Goal: Task Accomplishment & Management: Manage account settings

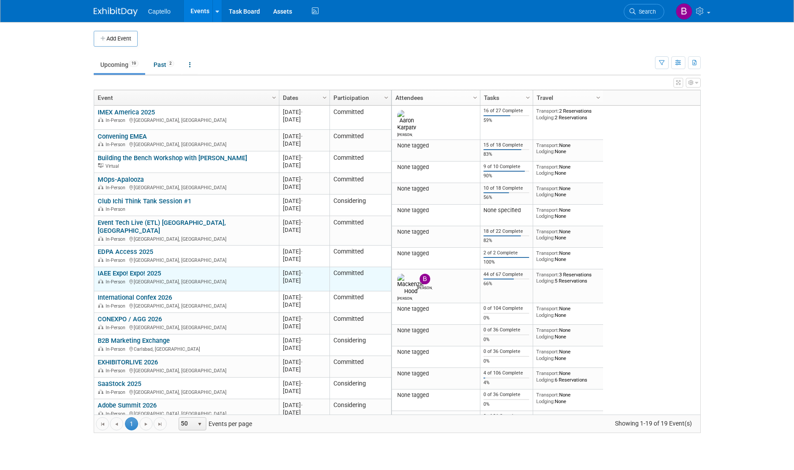
click at [130, 269] on link "IAEE Expo! Expo! 2025" at bounding box center [129, 273] width 63 height 8
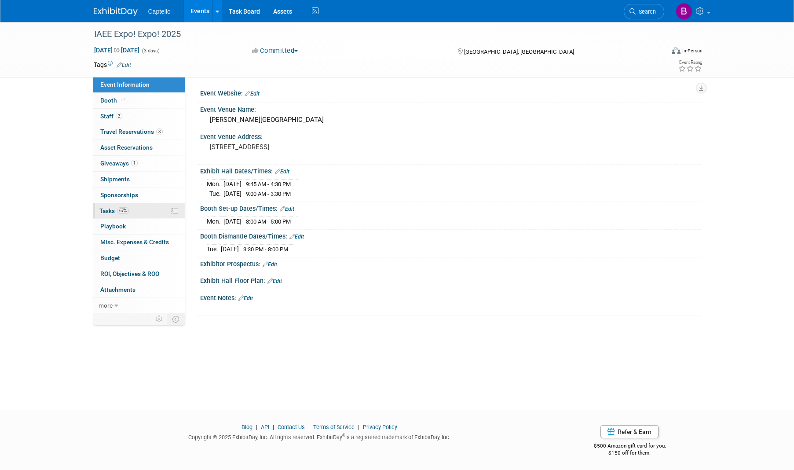
click at [115, 209] on span "Tasks 67%" at bounding box center [113, 210] width 29 height 7
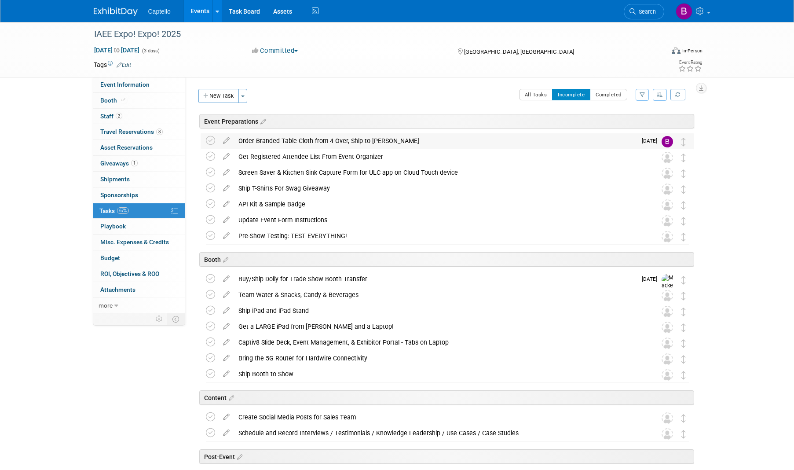
click at [340, 140] on div "Order Branded Table Cloth from 4 Over, Ship to Mackenzie" at bounding box center [435, 140] width 403 height 15
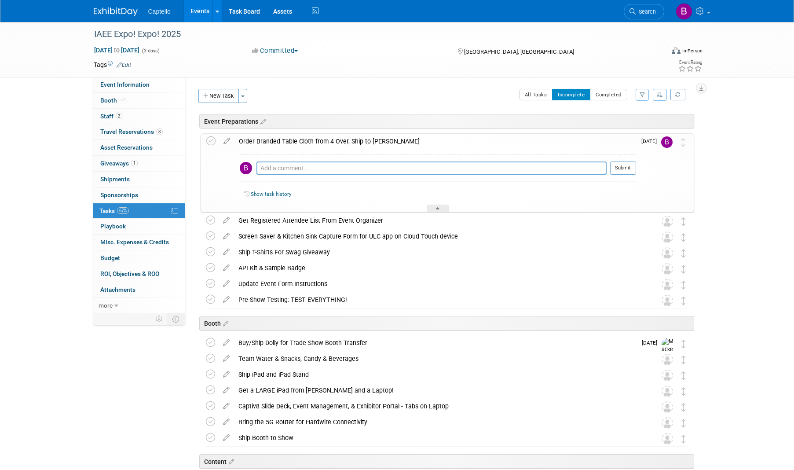
drag, startPoint x: 224, startPoint y: 139, endPoint x: 231, endPoint y: 139, distance: 6.6
click at [224, 139] on icon at bounding box center [226, 139] width 15 height 11
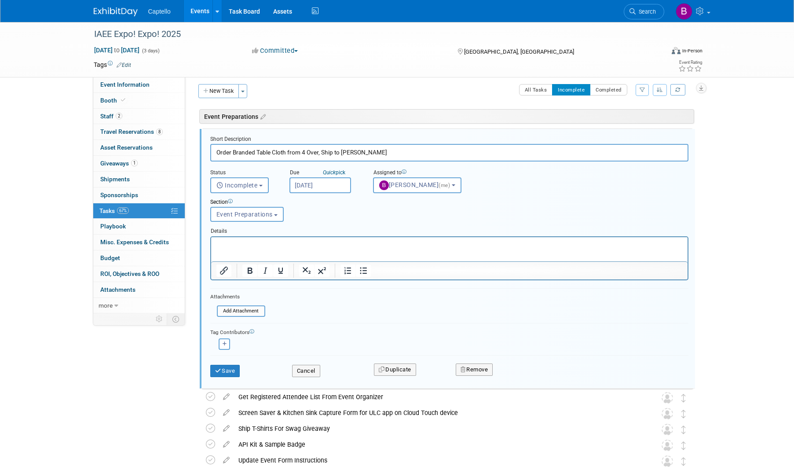
click at [342, 153] on input "Order Branded Table Cloth from 4 Over, Ship to Mackenzie" at bounding box center [449, 152] width 478 height 17
type input "Order Branded Table Cloth from 4 Over, Ship to the Event / Mackenzie"
click at [308, 371] on button "Cancel" at bounding box center [306, 371] width 28 height 12
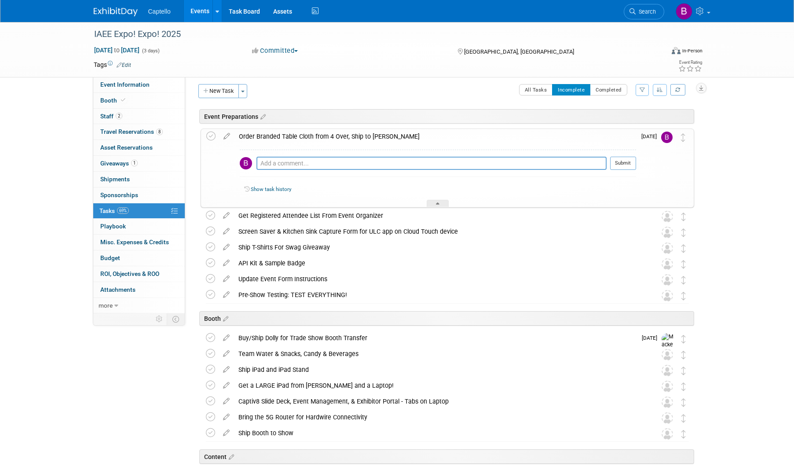
click at [1, 135] on div "IAEE Expo! Expo! 2025 Dec 8, 2025 to Dec 10, 2025 (3 days) Dec 8, 2025 to Dec 1…" at bounding box center [397, 360] width 794 height 687
click at [192, 153] on div "Event Preparations IAEE Expo! Expo! 2025 Houston, TX Dec 8, 2025 to Dec 10, 202…" at bounding box center [443, 396] width 503 height 579
click at [113, 208] on span "Tasks 69%" at bounding box center [113, 210] width 29 height 7
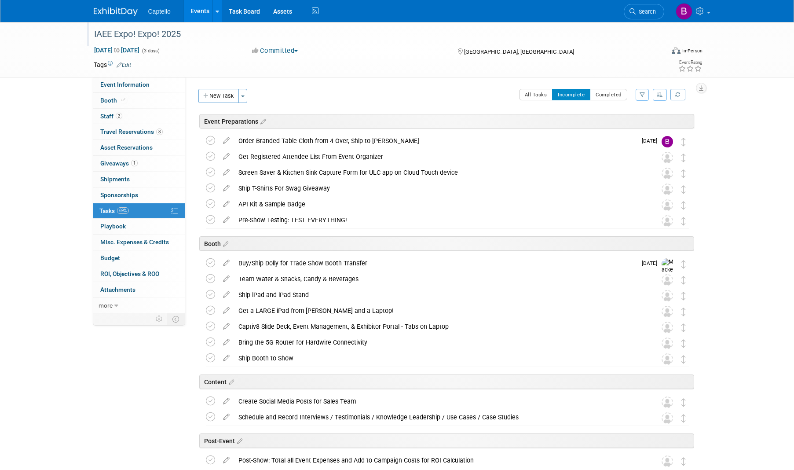
click at [341, 42] on div "IAEE Expo! Expo! 2025" at bounding box center [371, 34] width 560 height 16
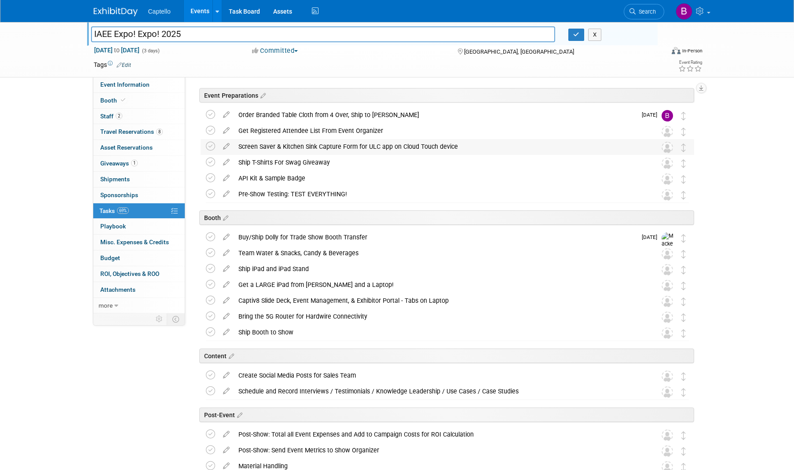
scroll to position [37, 0]
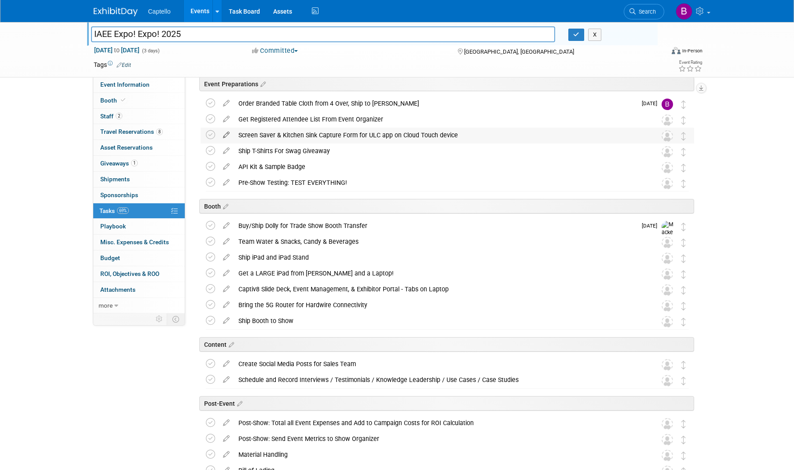
click at [226, 132] on icon at bounding box center [226, 133] width 15 height 11
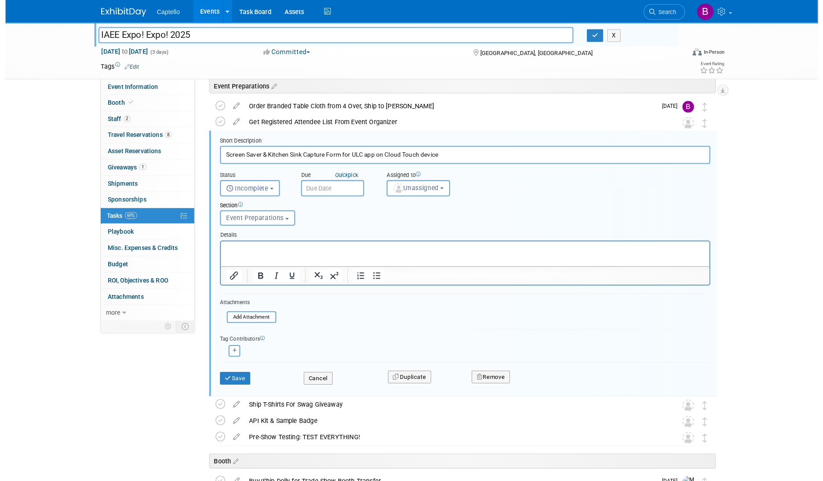
scroll to position [36, 0]
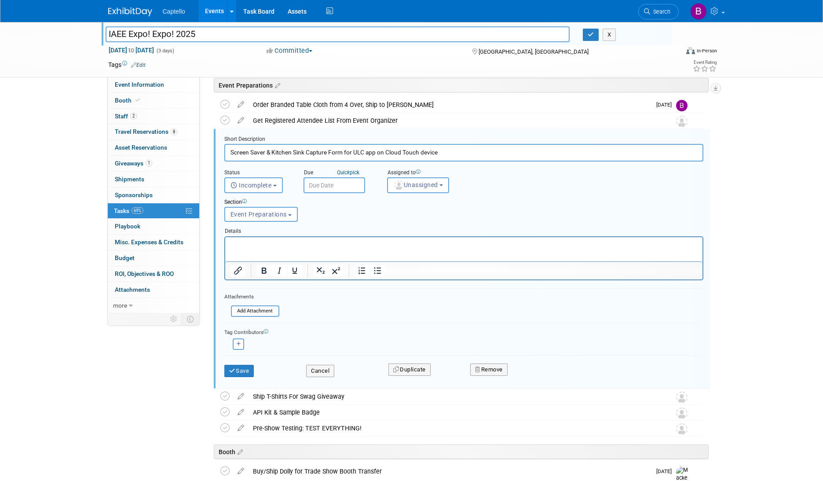
click at [321, 246] on p "Rich Text Area. Press ALT-0 for help." at bounding box center [463, 244] width 467 height 8
click at [248, 371] on button "Save" at bounding box center [239, 371] width 30 height 12
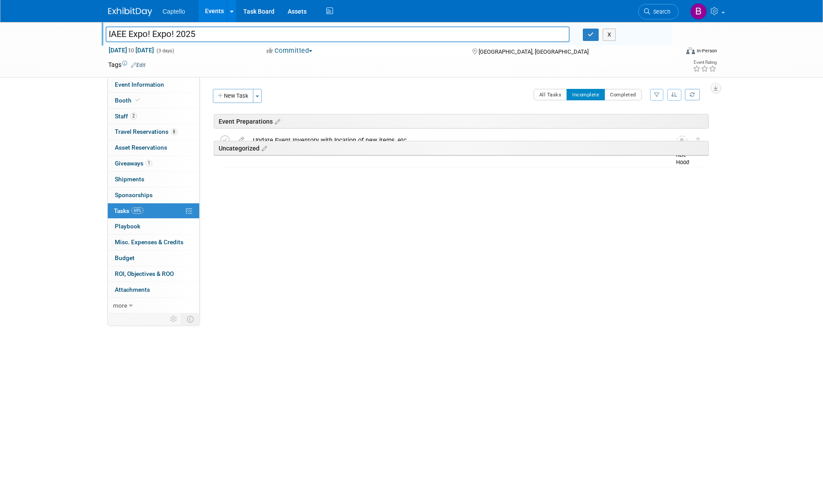
scroll to position [0, 0]
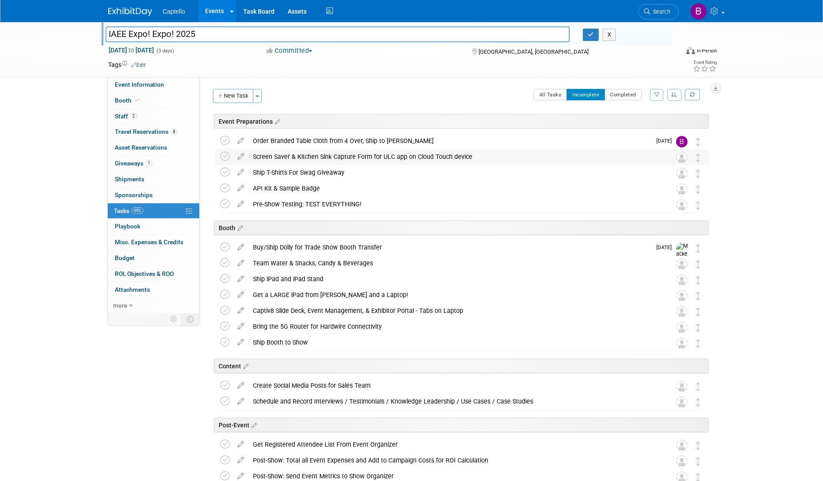
click at [362, 157] on div "Screen Saver & Kitchen Sink Capture Form for ULC app on Cloud Touch device" at bounding box center [454, 156] width 410 height 15
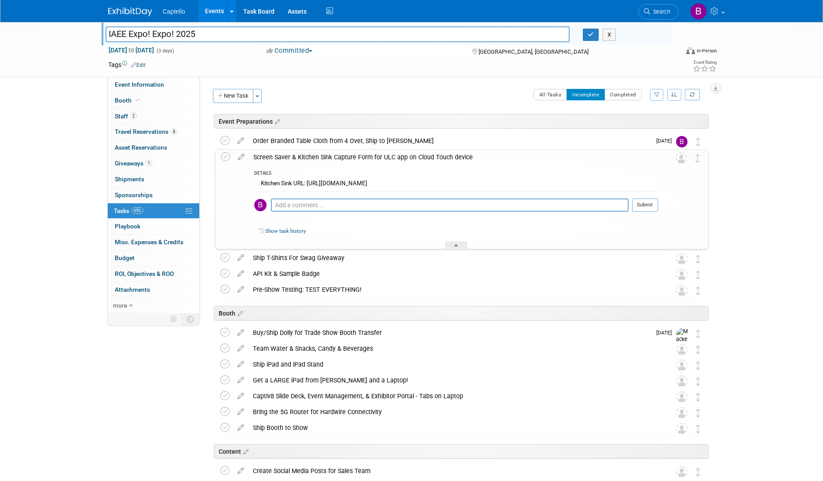
drag, startPoint x: 239, startPoint y: 155, endPoint x: 341, endPoint y: 157, distance: 102.6
click at [240, 155] on icon at bounding box center [241, 155] width 15 height 11
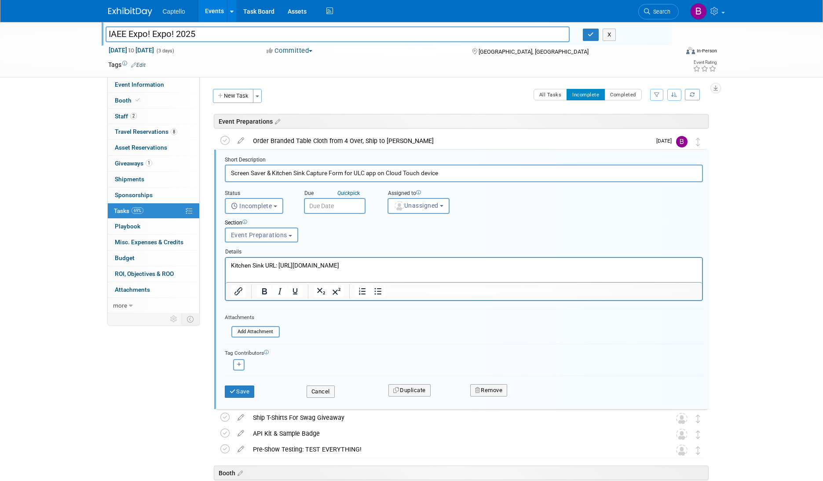
scroll to position [21, 0]
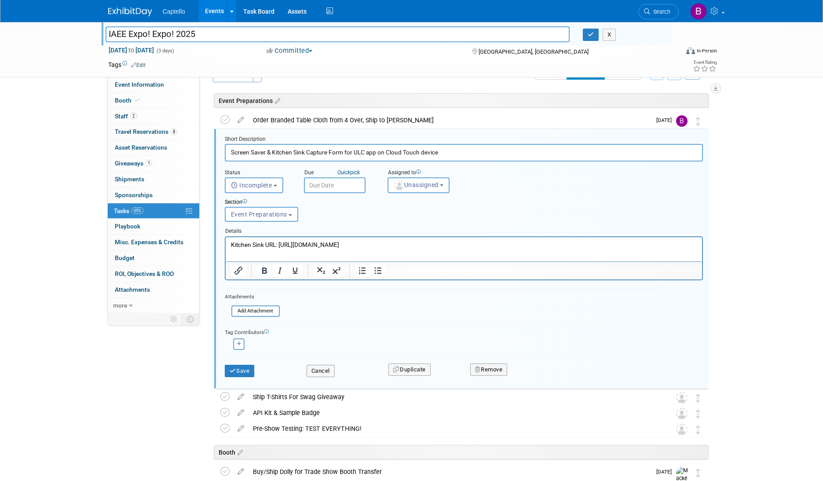
drag, startPoint x: 386, startPoint y: 149, endPoint x: 479, endPoint y: 153, distance: 92.5
click at [479, 153] on input "Screen Saver & Kitchen Sink Capture Form for ULC app on Cloud Touch device" at bounding box center [464, 152] width 478 height 17
type input "Screen Saver & Kitchen Sink Capture Form for ULC app on 8x11 iPad Device (Ryan'…"
click at [232, 368] on icon "submit" at bounding box center [233, 371] width 7 height 6
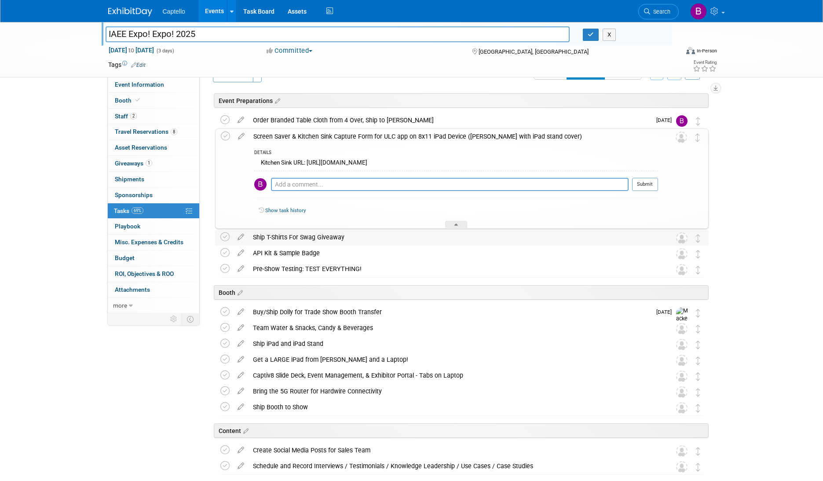
click at [350, 236] on div "Ship T-Shirts For Swag Giveaway" at bounding box center [454, 237] width 410 height 15
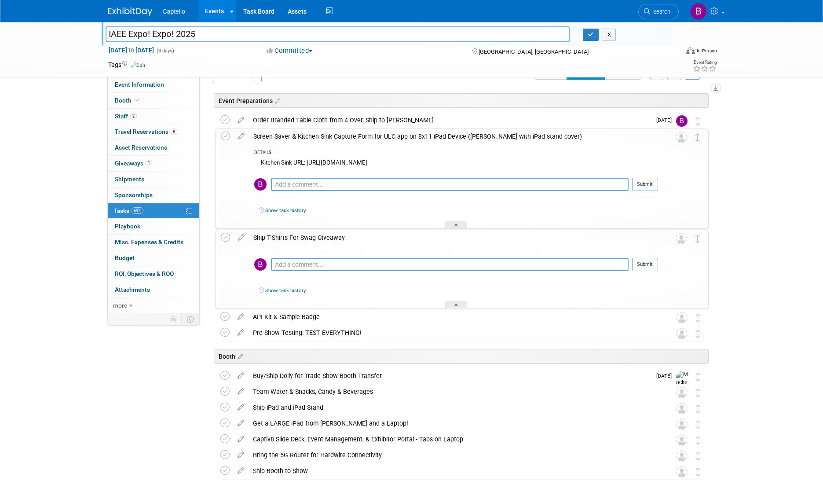
drag, startPoint x: 240, startPoint y: 237, endPoint x: 254, endPoint y: 237, distance: 14.1
click at [240, 237] on icon at bounding box center [241, 235] width 15 height 11
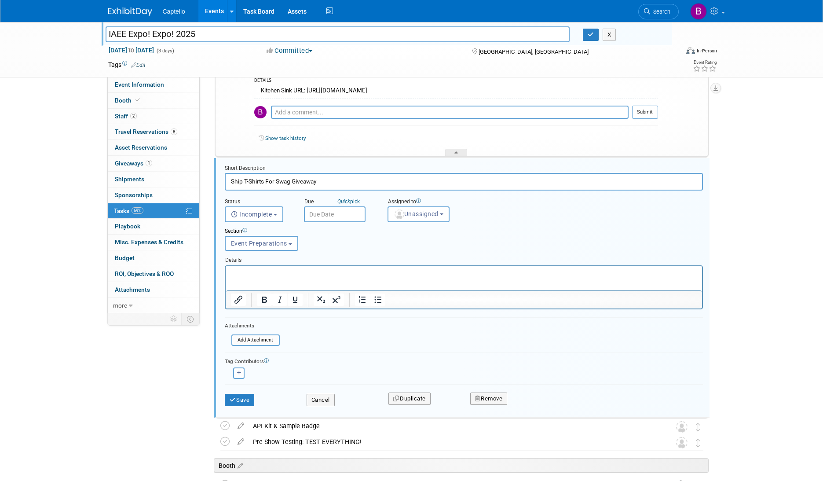
scroll to position [122, 0]
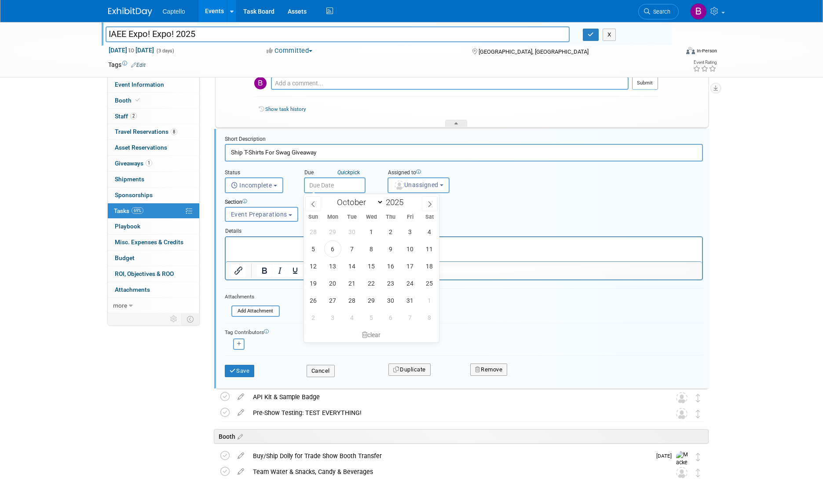
click at [330, 185] on input "text" at bounding box center [335, 185] width 62 height 16
click at [424, 203] on span at bounding box center [430, 203] width 16 height 15
select select "10"
click at [493, 195] on div "Section Uncategorized Event Preparations Booth Content Post-Event Event Prepara…" at bounding box center [443, 208] width 451 height 30
click at [368, 154] on input "Ship T-Shirts For Swag Giveaway" at bounding box center [464, 152] width 478 height 17
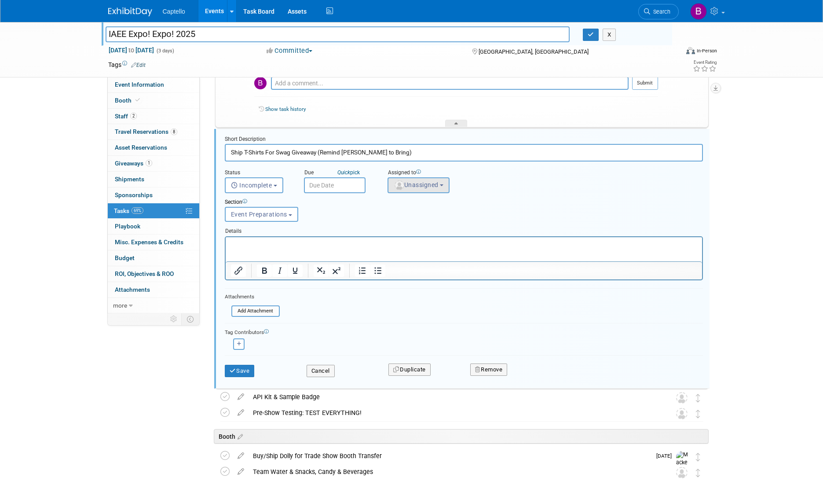
type input "Ship T-Shirts For Swag Giveaway (Remind Ryan to Bring)"
click at [411, 185] on span "Unassigned" at bounding box center [416, 184] width 45 height 7
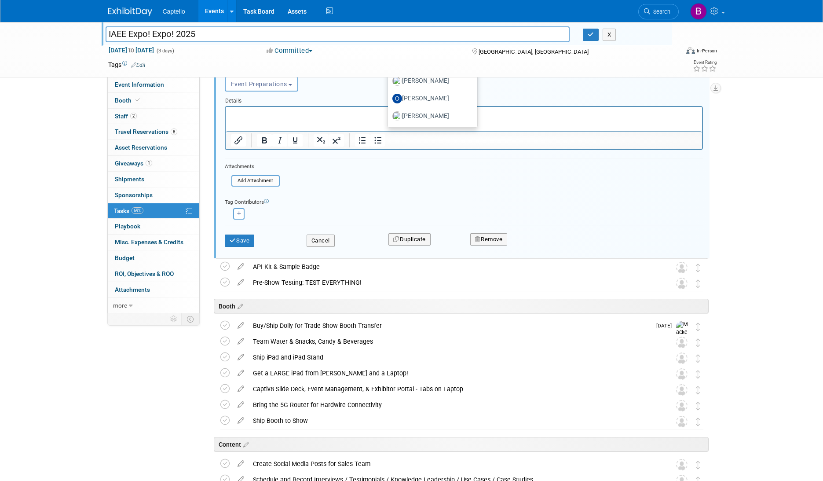
scroll to position [252, 0]
click at [414, 116] on label "Ryan Schefke" at bounding box center [431, 117] width 76 height 14
click at [389, 116] on input "Ryan Schefke" at bounding box center [387, 116] width 6 height 6
select select "bf3b84f5-708d-4077-9721-8abec4bdae2e"
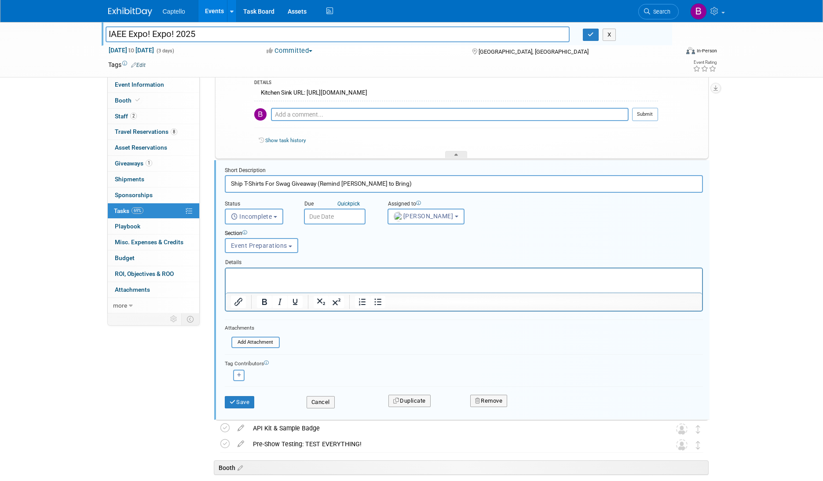
scroll to position [89, 0]
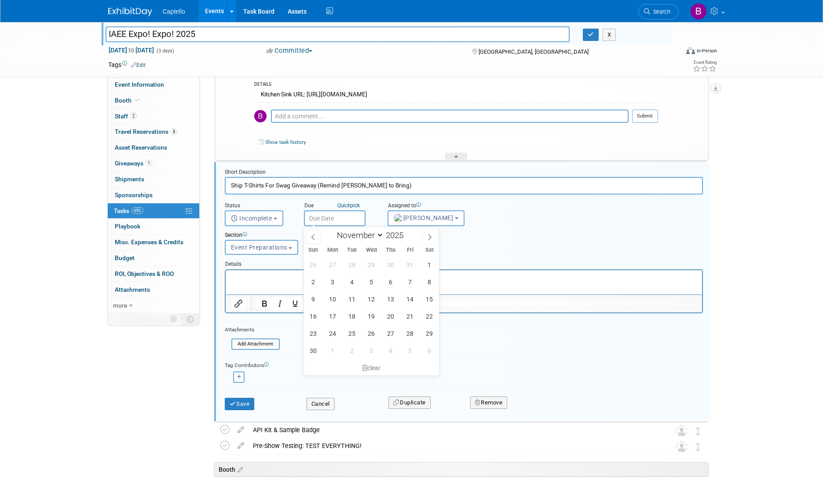
click at [323, 217] on input "text" at bounding box center [335, 218] width 62 height 16
click at [426, 237] on span at bounding box center [430, 236] width 16 height 15
click at [317, 238] on span at bounding box center [313, 236] width 16 height 15
click at [426, 242] on span at bounding box center [430, 236] width 16 height 15
select select "11"
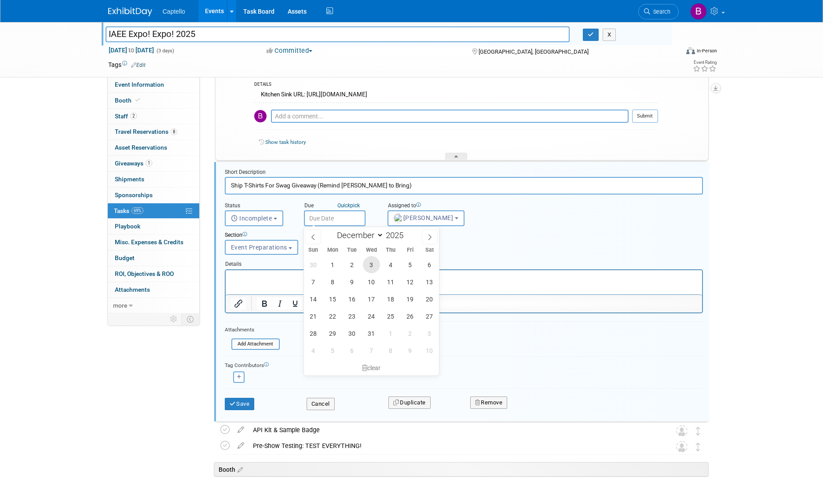
click at [367, 264] on span "3" at bounding box center [371, 264] width 17 height 17
type input "Dec 3, 2025"
click at [242, 401] on button "Save" at bounding box center [240, 404] width 30 height 12
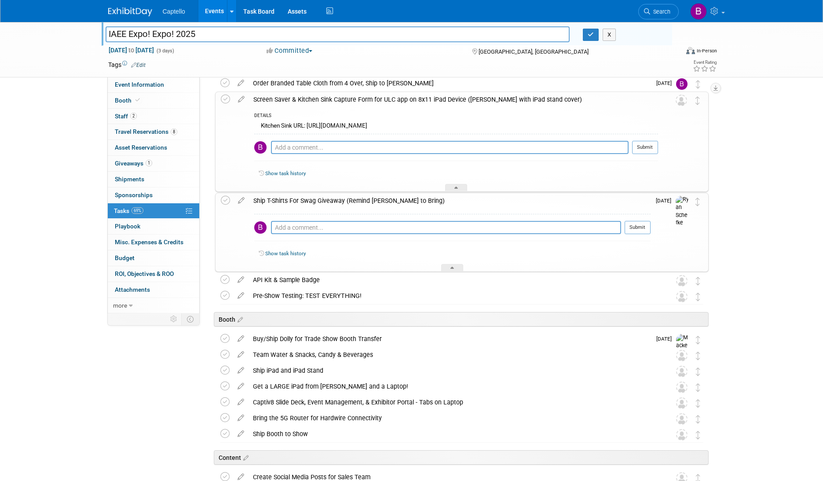
scroll to position [41, 0]
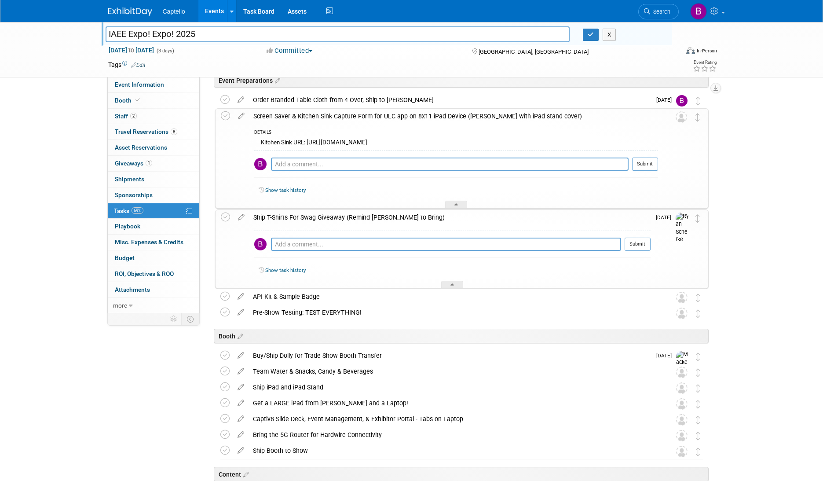
click at [344, 117] on div "Screen Saver & Kitchen Sink Capture Form for ULC app on 8x11 iPad Device (Ryan'…" at bounding box center [453, 116] width 409 height 15
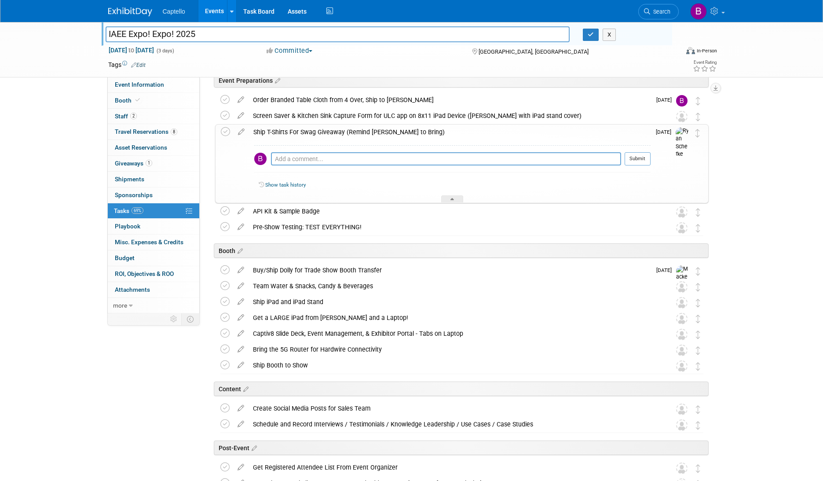
click at [344, 129] on div "Ship T-Shirts For Swag Giveaway (Remind Ryan to Bring)" at bounding box center [450, 132] width 402 height 15
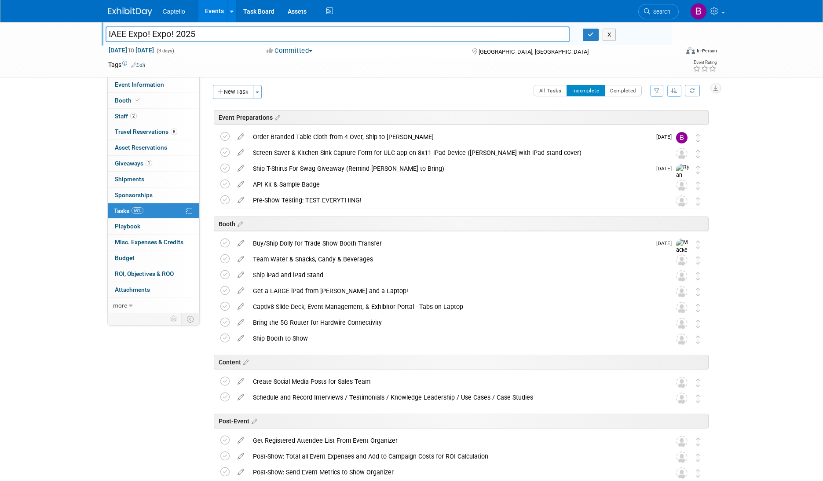
scroll to position [0, 0]
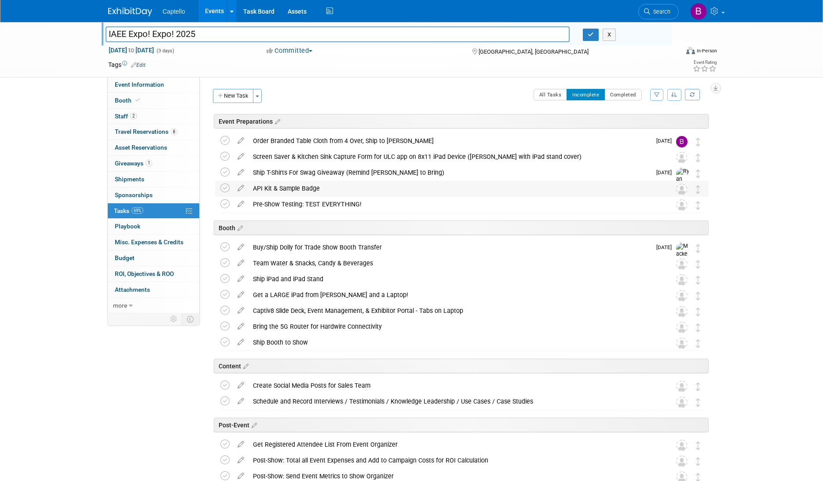
drag, startPoint x: 295, startPoint y: 186, endPoint x: 366, endPoint y: 192, distance: 71.1
click at [332, 189] on div "API Kit & Sample Badge" at bounding box center [454, 188] width 410 height 15
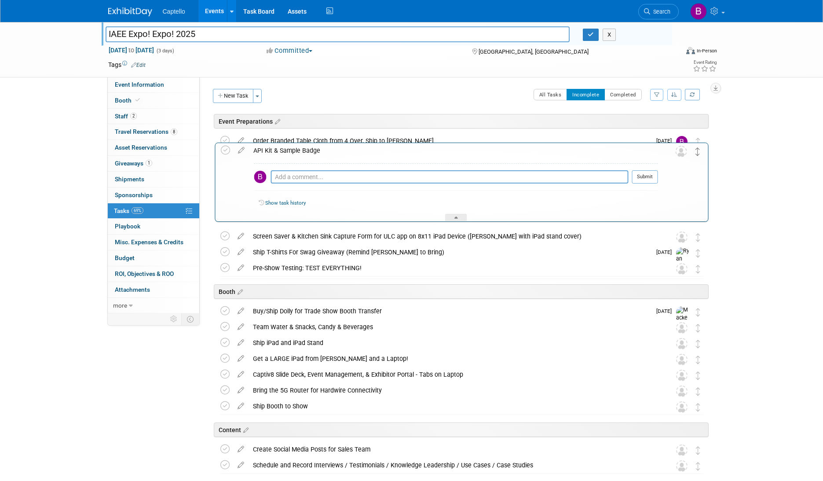
drag, startPoint x: 698, startPoint y: 190, endPoint x: 697, endPoint y: 152, distance: 37.9
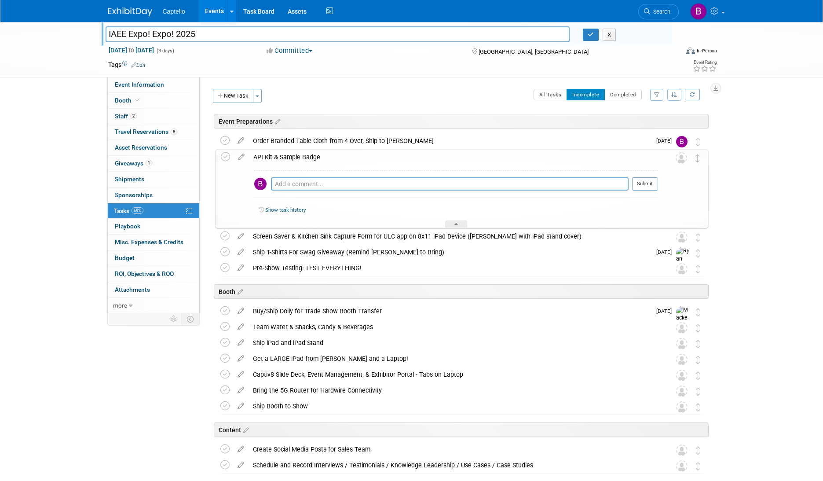
click at [405, 154] on div "API Kit & Sample Badge" at bounding box center [453, 157] width 409 height 15
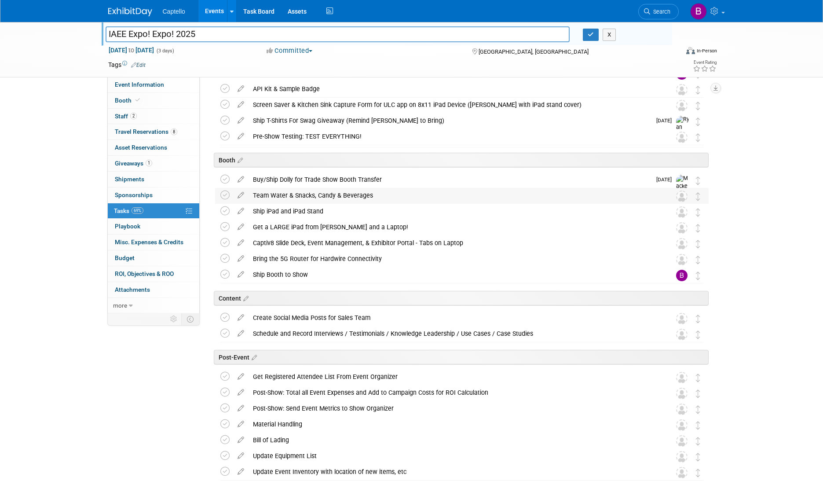
scroll to position [68, 0]
click at [241, 176] on icon at bounding box center [240, 177] width 15 height 11
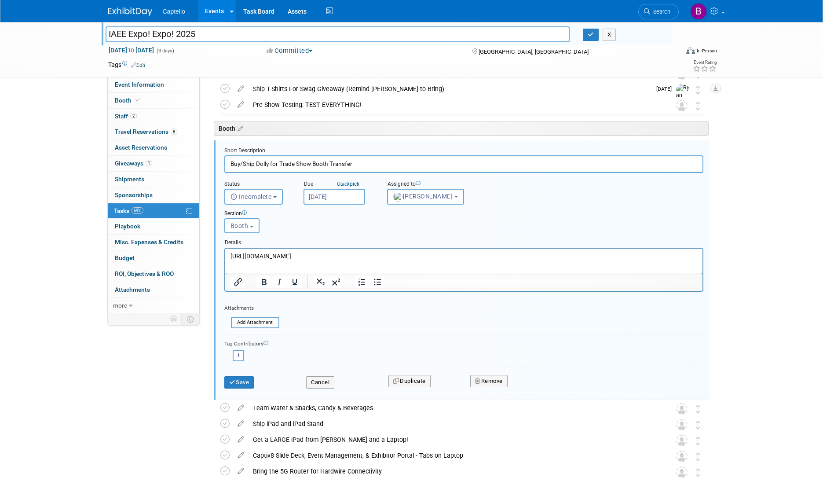
scroll to position [111, 0]
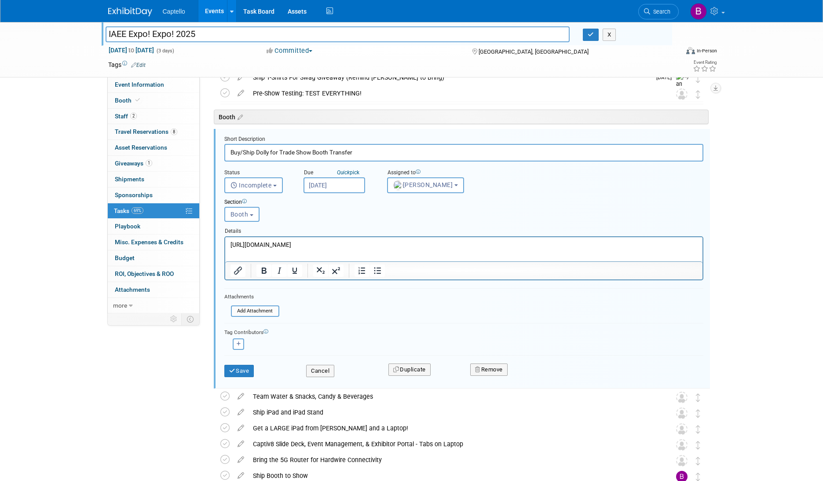
click at [257, 153] on input "Buy/Ship Dolly for Trade Show Booth Transfer" at bounding box center [463, 152] width 479 height 17
type input "Buy/Ship to Show Dolly for Trade Show Booth Transfer"
click at [246, 366] on button "Save" at bounding box center [239, 371] width 30 height 12
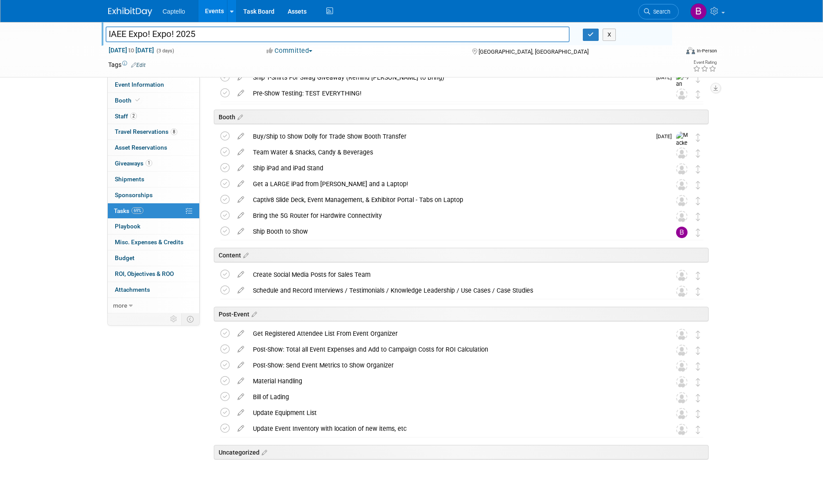
click at [240, 135] on icon at bounding box center [240, 134] width 15 height 11
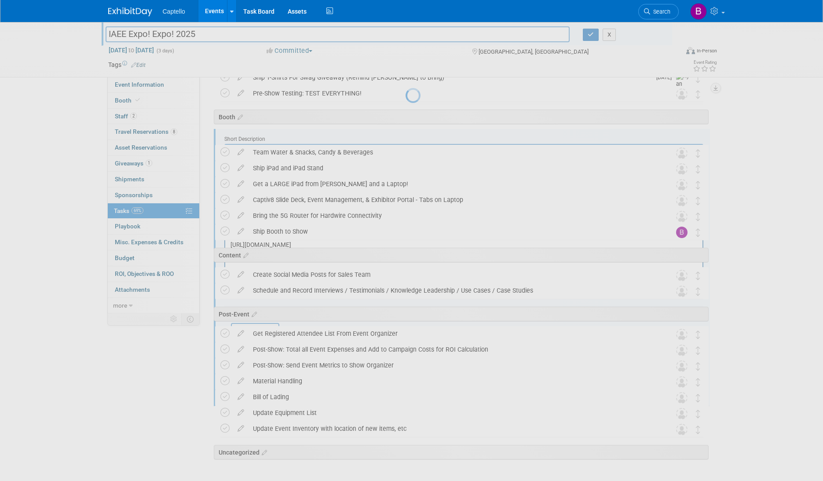
scroll to position [0, 0]
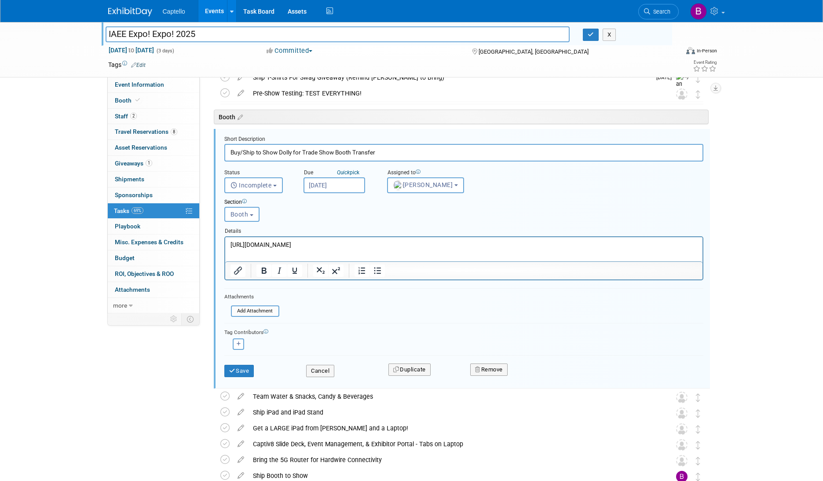
click at [316, 364] on div "Cancel" at bounding box center [341, 368] width 82 height 18
click at [317, 369] on button "Cancel" at bounding box center [320, 371] width 28 height 12
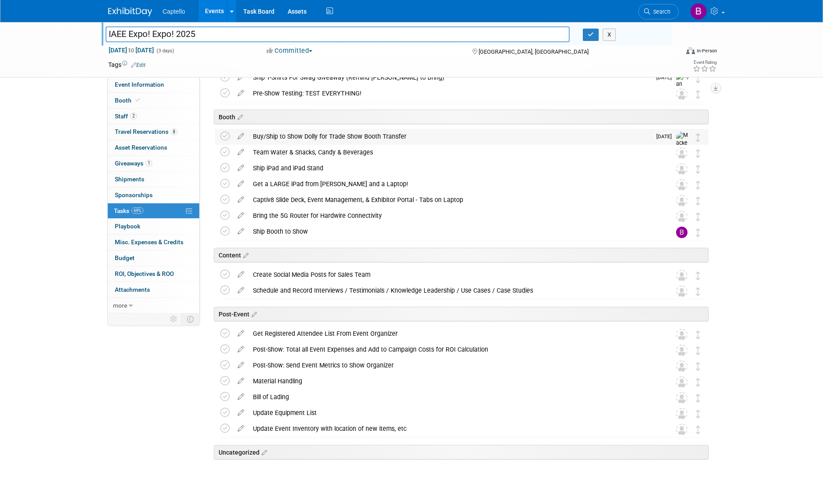
click at [342, 137] on div "Buy/Ship to Show Dolly for Trade Show Booth Transfer" at bounding box center [450, 136] width 403 height 15
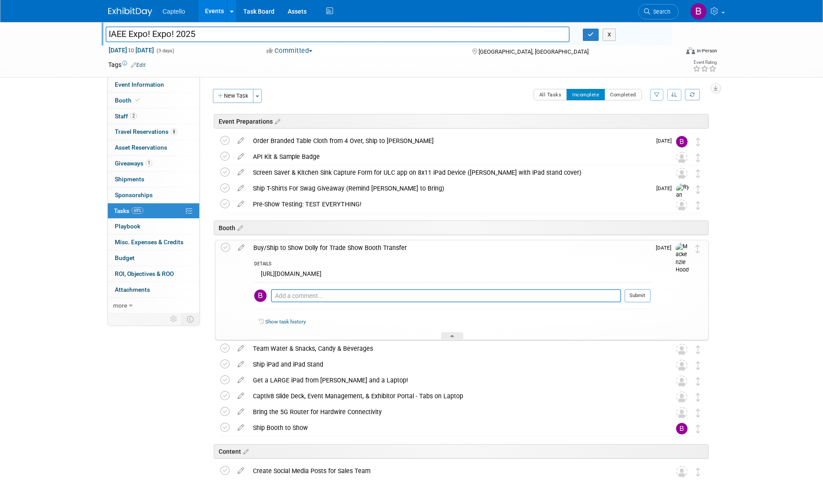
click at [414, 250] on div "Buy/Ship to Show Dolly for Trade Show Booth Transfer" at bounding box center [450, 247] width 402 height 15
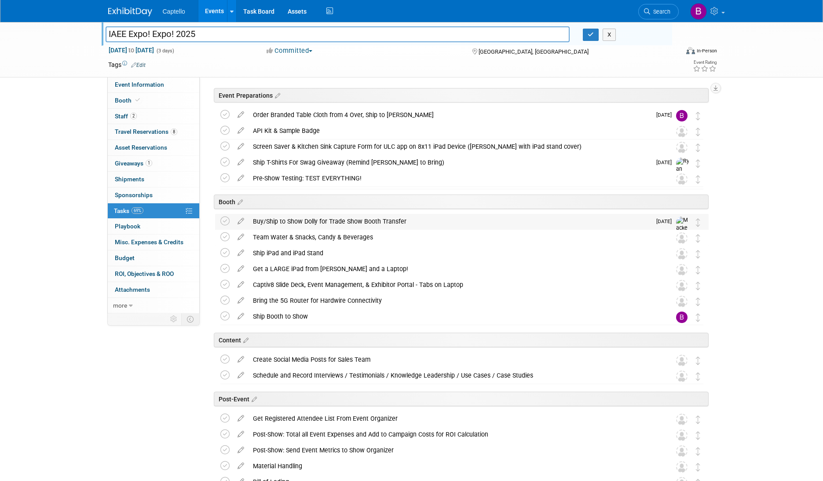
scroll to position [31, 0]
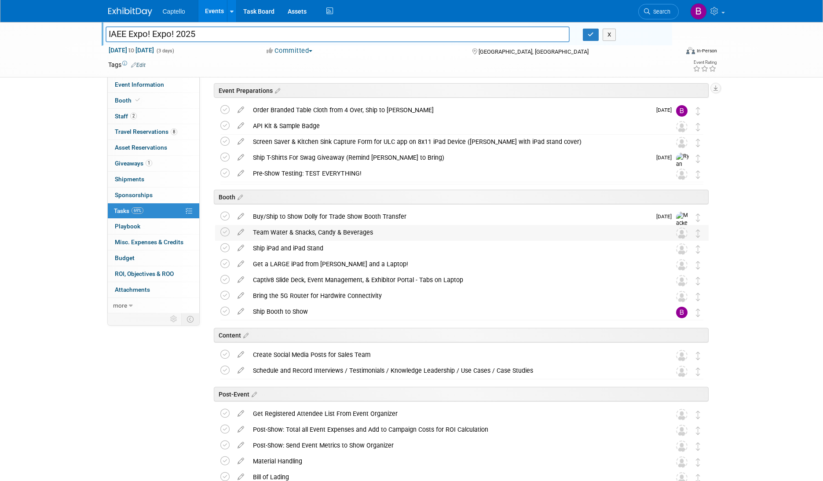
click at [396, 236] on div "Team Water & Snacks, Candy & Beverages" at bounding box center [454, 232] width 410 height 15
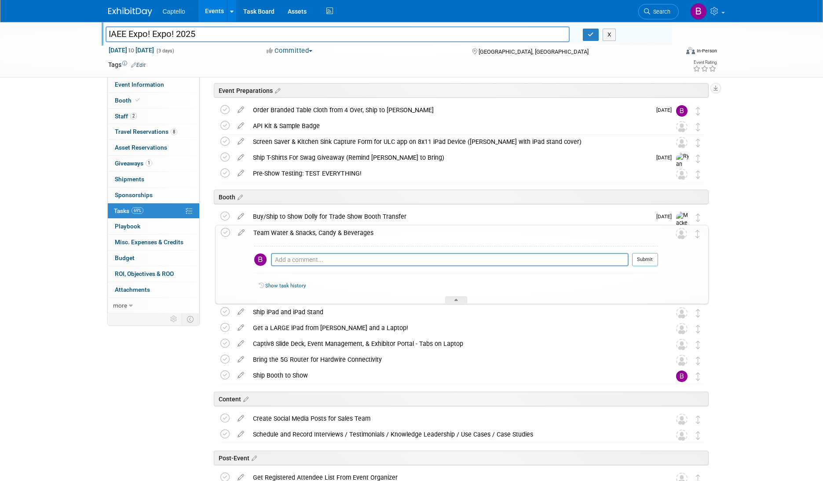
click at [396, 236] on div "Team Water & Snacks, Candy & Beverages" at bounding box center [453, 232] width 409 height 15
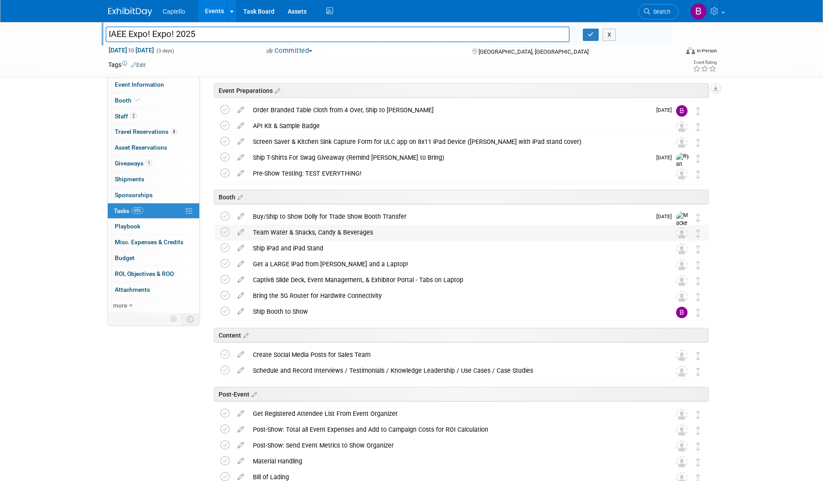
click at [378, 232] on div "Team Water & Snacks, Candy & Beverages" at bounding box center [454, 232] width 410 height 15
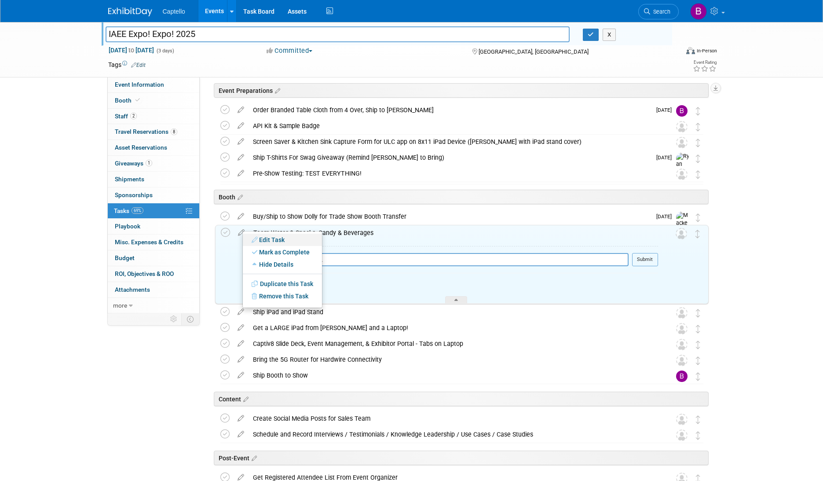
click at [263, 236] on link "Edit Task" at bounding box center [282, 240] width 79 height 12
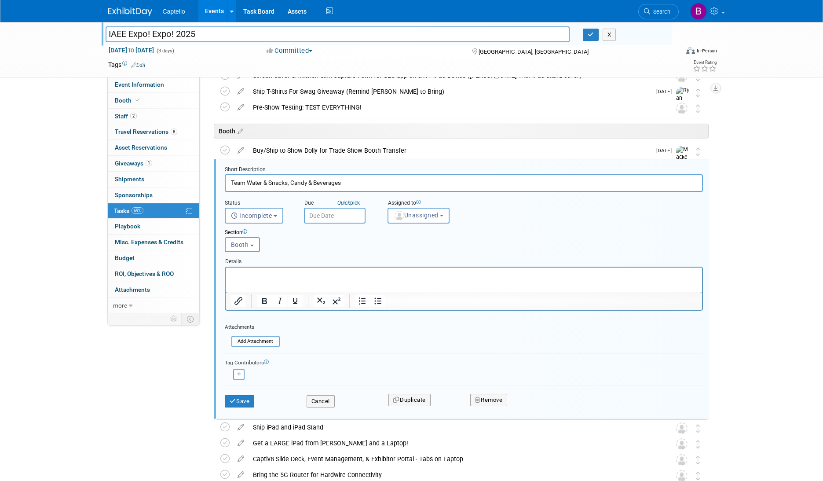
scroll to position [127, 0]
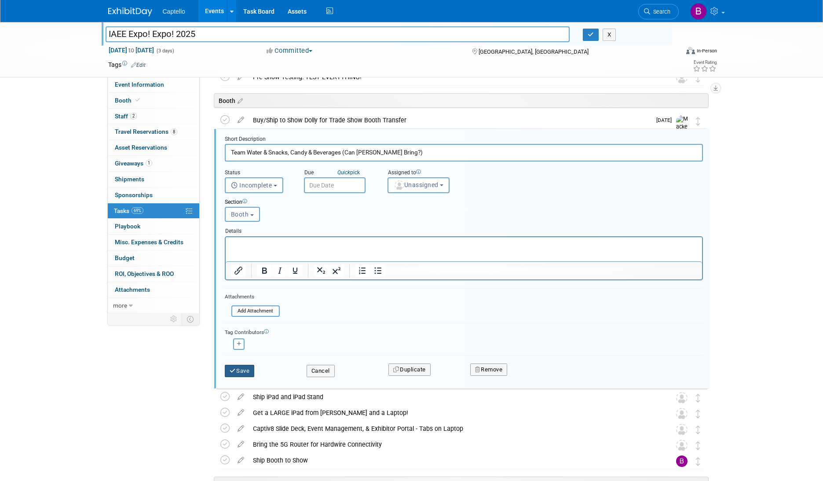
type input "Team Water & Snacks, Candy & Beverages (Can Ryan Bring?)"
click at [247, 374] on button "Save" at bounding box center [240, 371] width 30 height 12
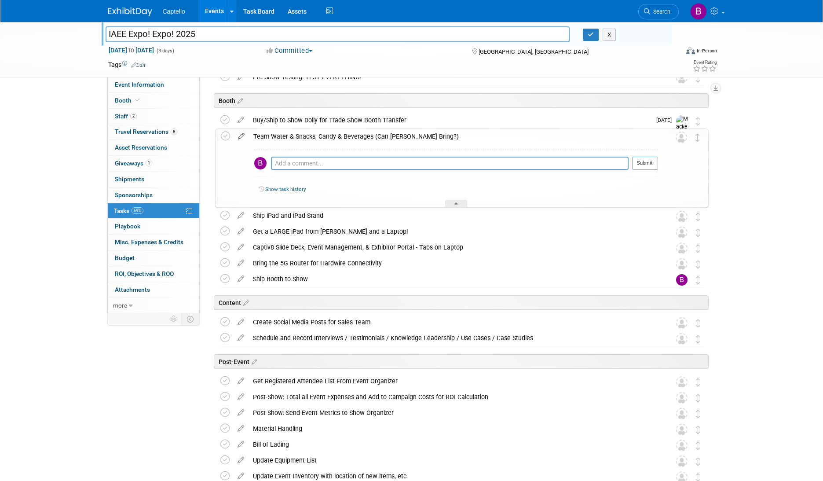
click at [241, 134] on icon at bounding box center [241, 134] width 15 height 11
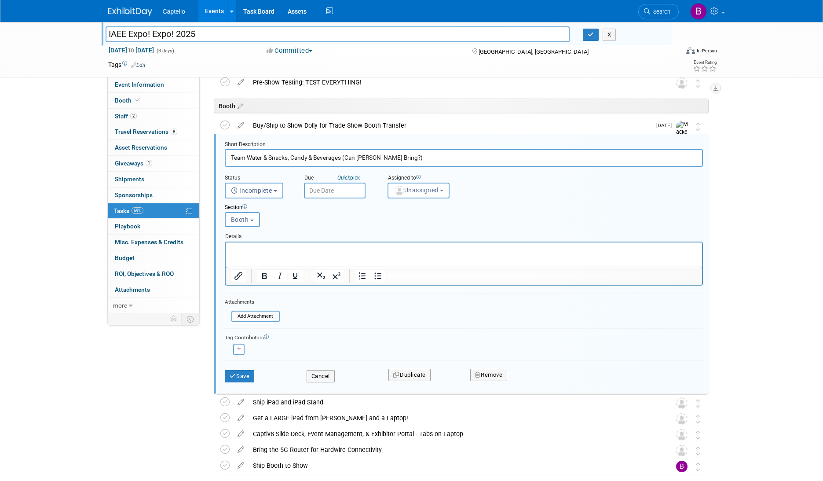
scroll to position [121, 0]
click at [316, 193] on input "text" at bounding box center [335, 192] width 62 height 16
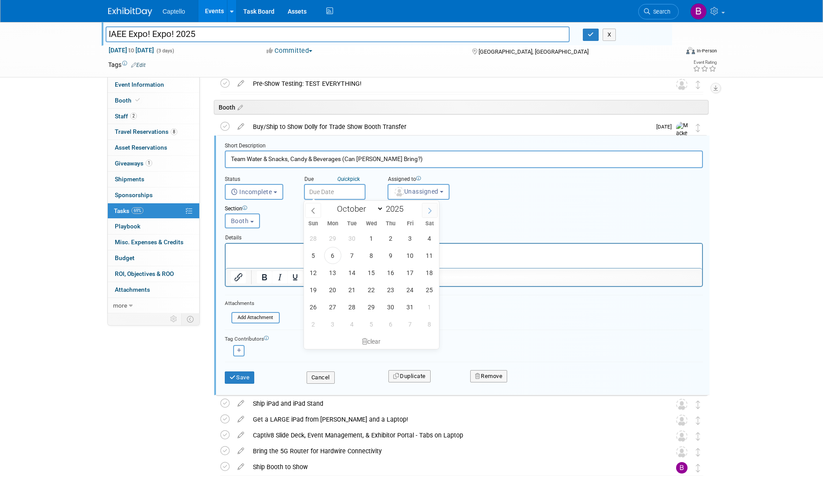
click at [427, 209] on icon at bounding box center [430, 211] width 6 height 6
select select "11"
click at [371, 235] on span "3" at bounding box center [371, 238] width 17 height 17
type input "Dec 3, 2025"
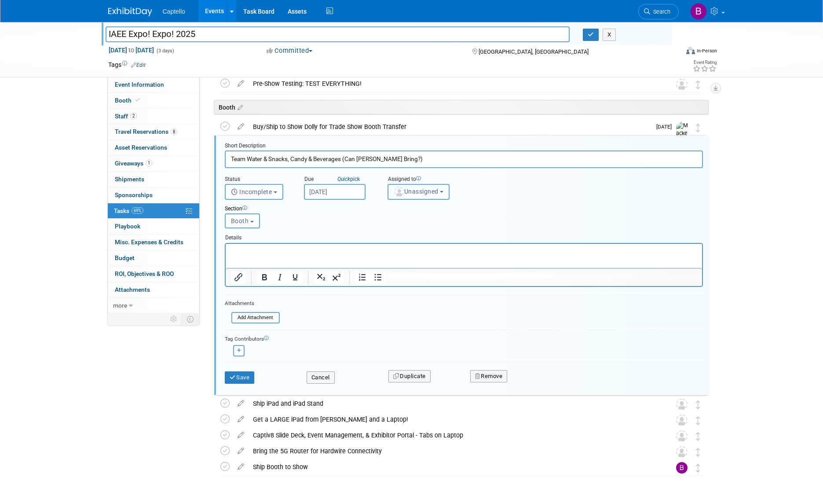
click at [406, 191] on span "Unassigned" at bounding box center [416, 191] width 45 height 7
click at [407, 248] on label "Ryan Schefke" at bounding box center [431, 253] width 76 height 14
click at [389, 249] on input "Ryan Schefke" at bounding box center [387, 252] width 6 height 6
select select "bf3b84f5-708d-4077-9721-8abec4bdae2e"
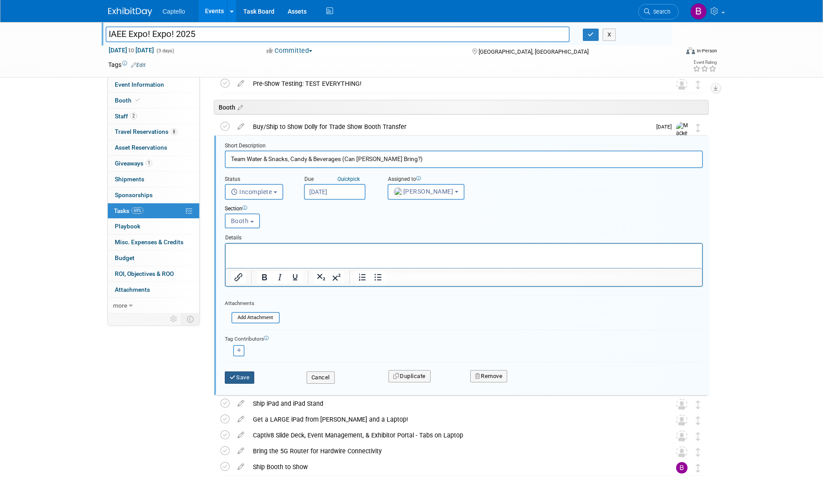
click at [246, 378] on button "Save" at bounding box center [240, 377] width 30 height 12
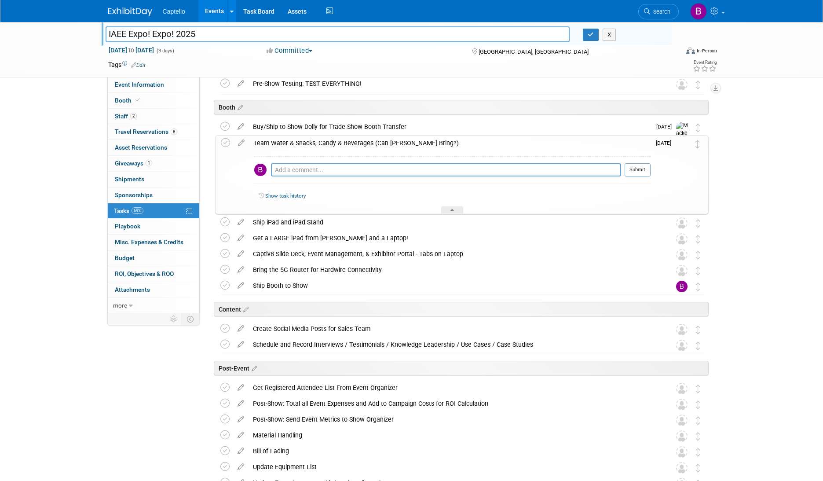
click at [341, 144] on div "Team Water & Snacks, Candy & Beverages (Can Ryan Bring?)" at bounding box center [450, 143] width 402 height 15
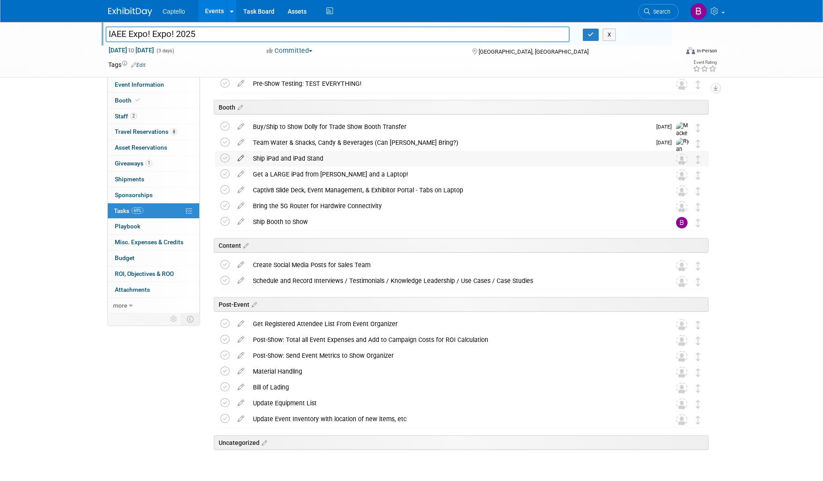
click at [240, 158] on icon at bounding box center [240, 156] width 15 height 11
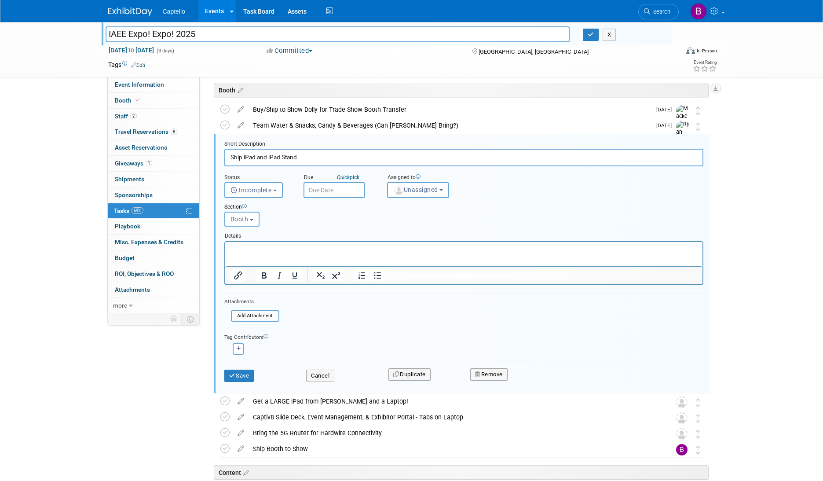
scroll to position [143, 0]
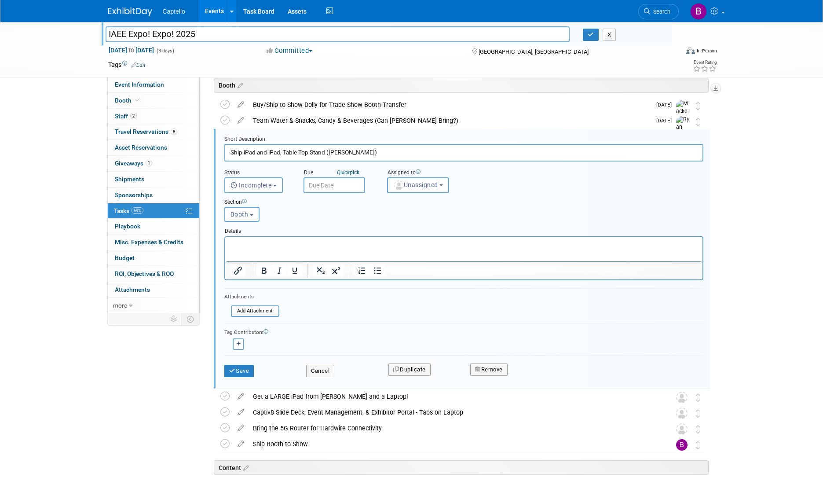
drag, startPoint x: 243, startPoint y: 153, endPoint x: 208, endPoint y: 154, distance: 35.2
click at [208, 154] on div "Event Preparations IAEE Expo! Expo! 2025 Houston, TX Dec 8, 2025 to Dec 10, 202…" at bounding box center [457, 341] width 503 height 744
type input "iPad and iPad, Table Top Stand (Ryan)"
click at [419, 188] on button "Unassigned" at bounding box center [418, 185] width 62 height 16
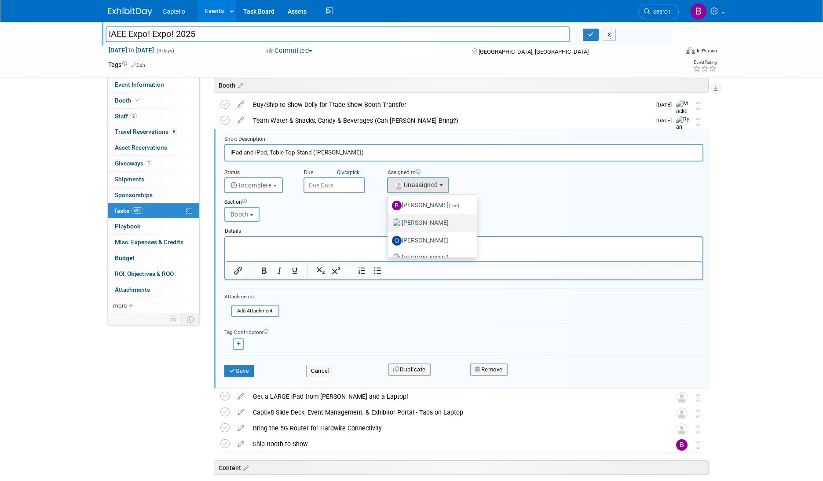
click at [423, 224] on label "Mackenzie Hood" at bounding box center [430, 223] width 76 height 14
click at [389, 224] on input "Mackenzie Hood" at bounding box center [386, 222] width 6 height 6
select select "09504ed2-55fe-4fab-ae44-643f087ac216"
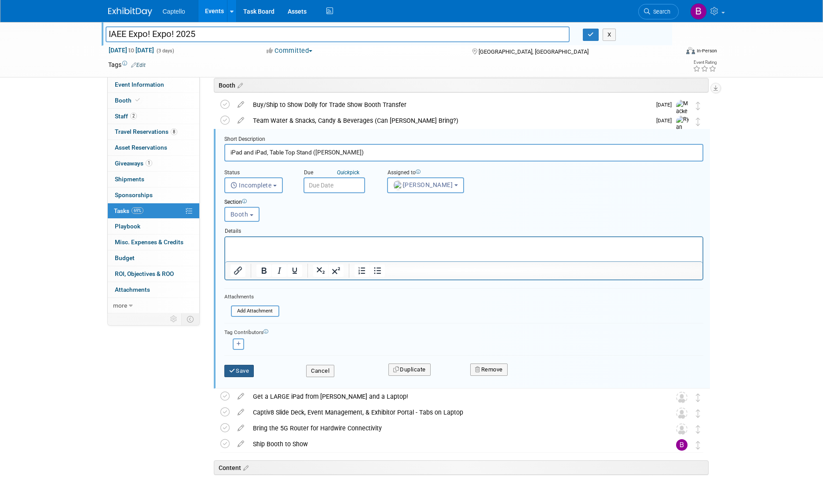
click at [247, 373] on button "Save" at bounding box center [239, 371] width 30 height 12
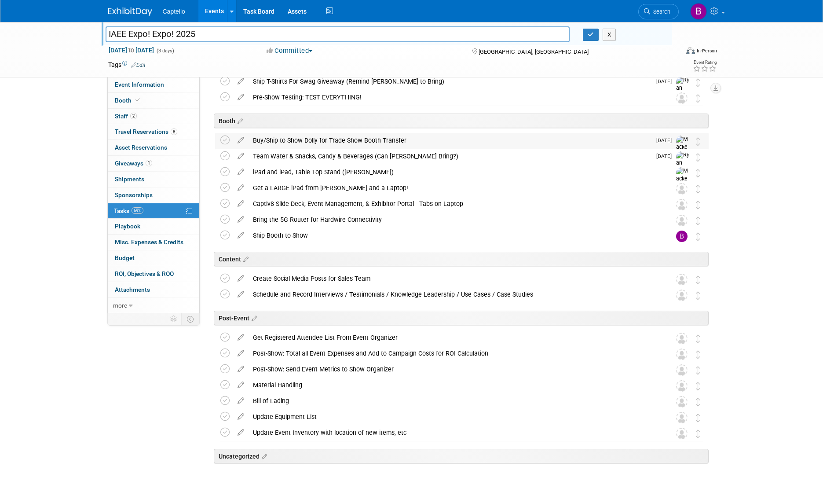
scroll to position [104, 0]
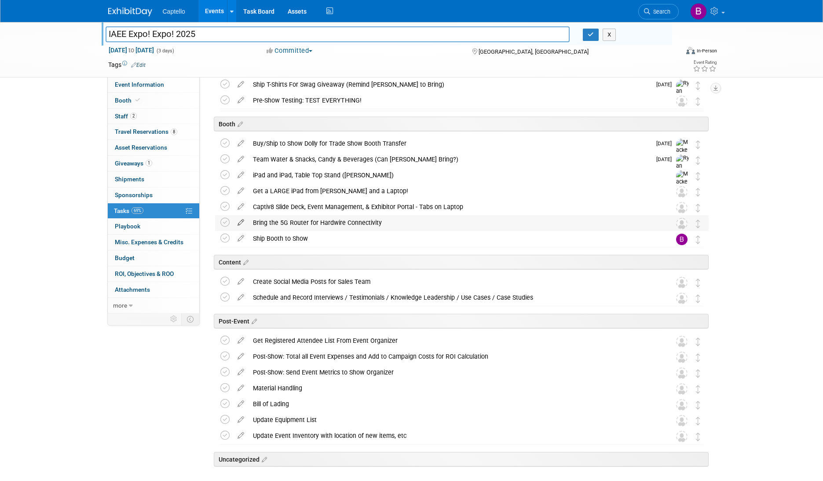
click at [242, 222] on icon at bounding box center [240, 220] width 15 height 11
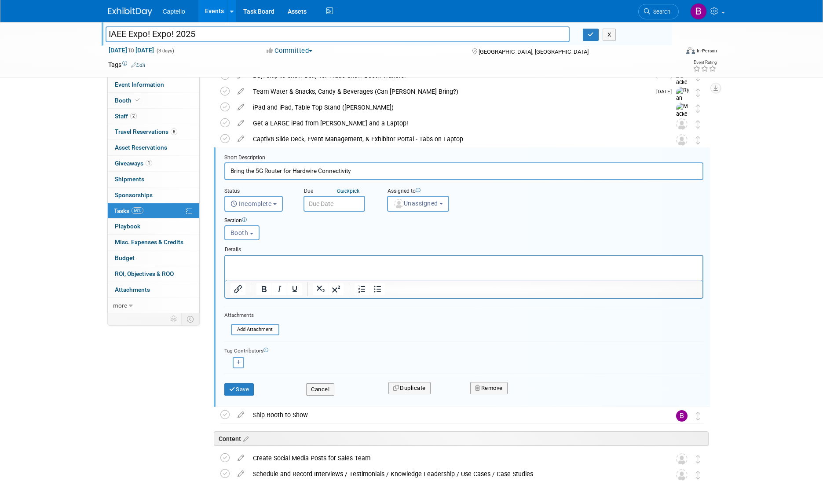
scroll to position [190, 0]
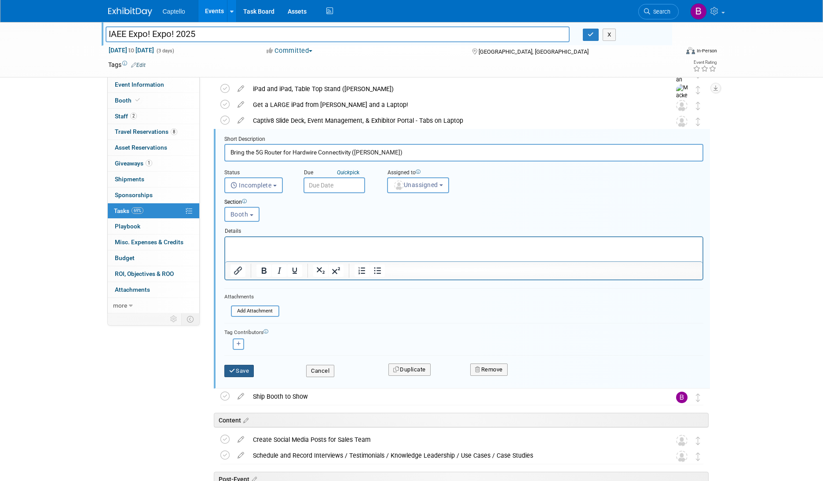
type input "Bring the 5G Router for Hardwire Connectivity (Ryan)"
click at [254, 367] on button "Save" at bounding box center [239, 371] width 30 height 12
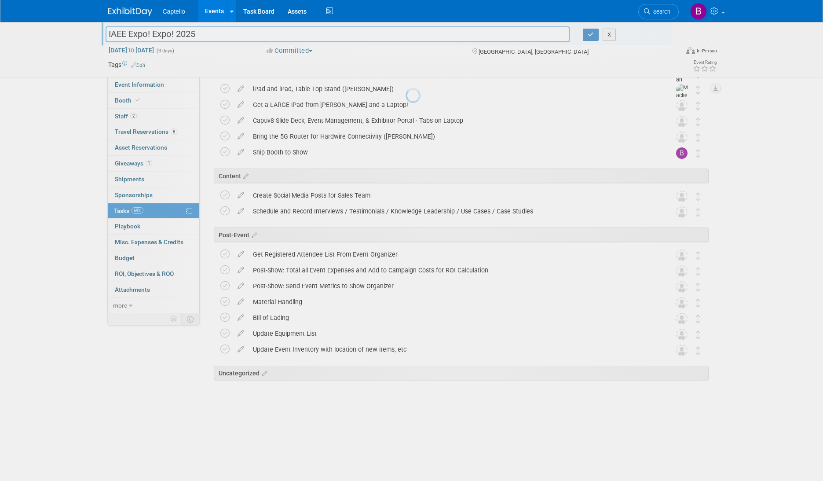
scroll to position [148, 0]
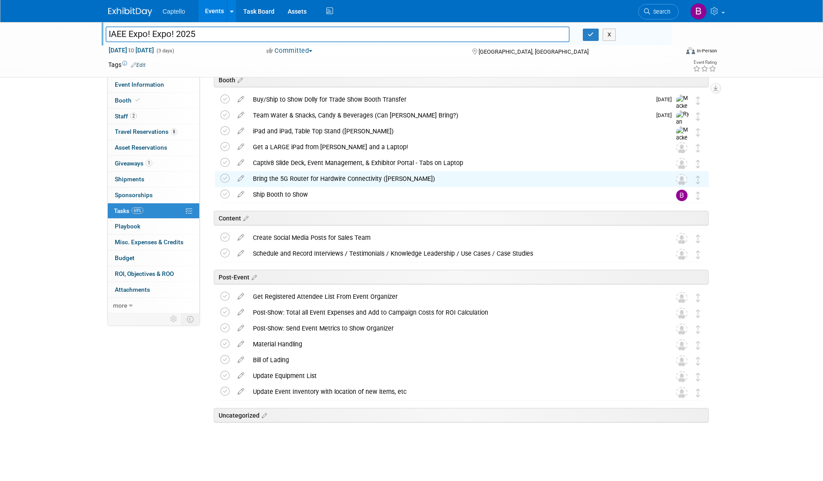
click at [367, 174] on div "Bring the 5G Router for Hardwire Connectivity (Ryan)" at bounding box center [454, 178] width 410 height 15
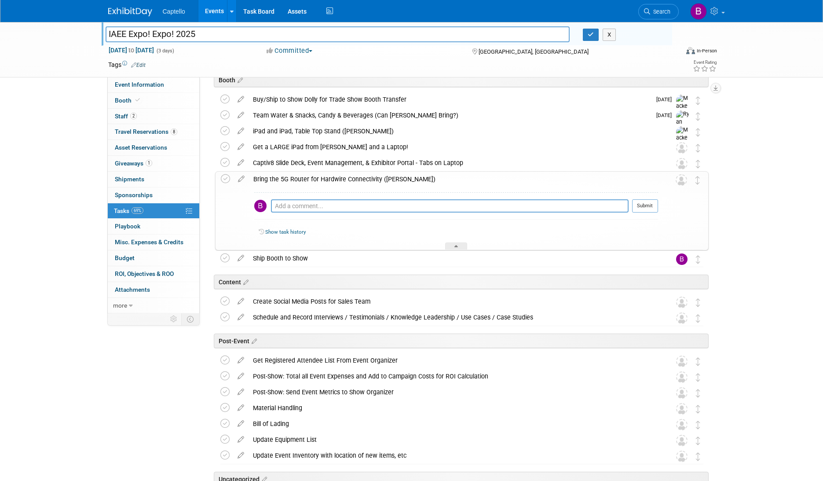
click at [645, 181] on div "Bring the 5G Router for Hardwire Connectivity (Ryan)" at bounding box center [453, 179] width 409 height 15
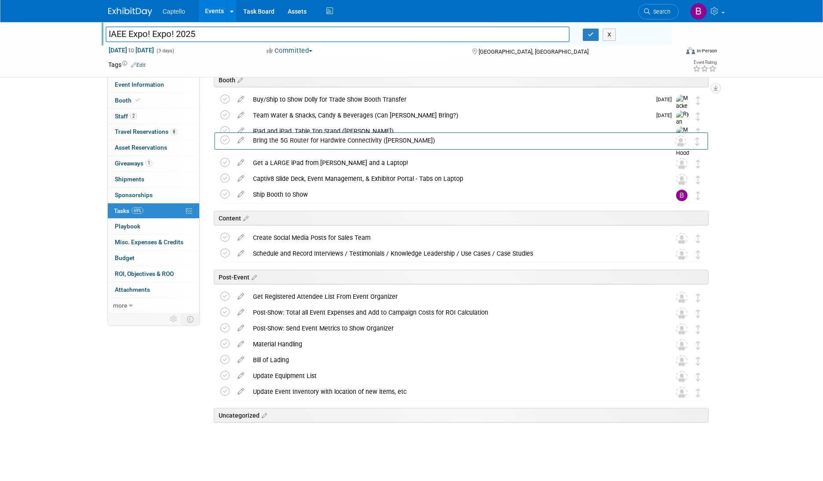
drag, startPoint x: 700, startPoint y: 180, endPoint x: 700, endPoint y: 147, distance: 33.0
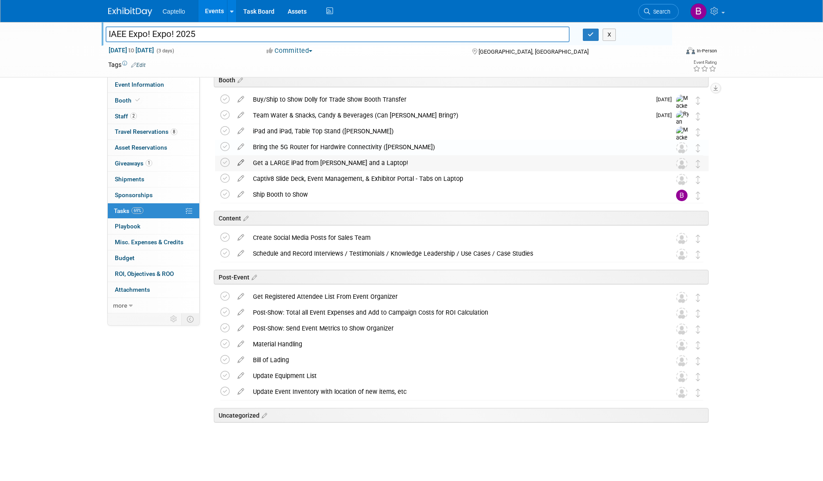
click at [243, 162] on icon at bounding box center [240, 160] width 15 height 11
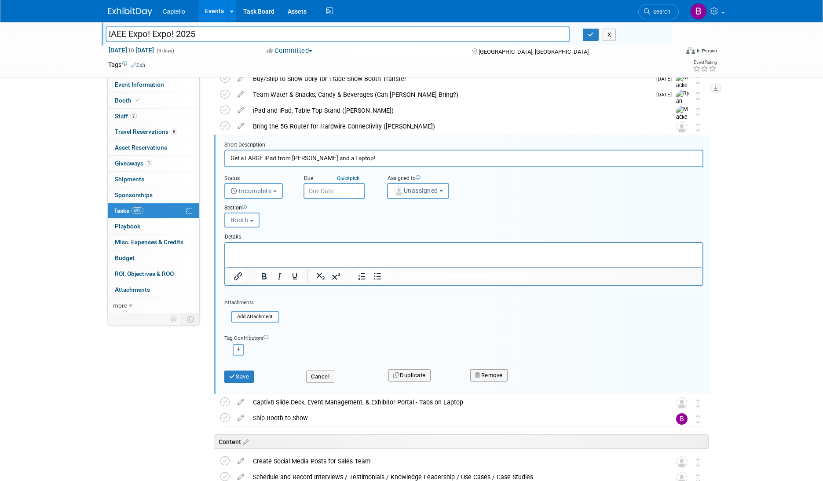
scroll to position [174, 0]
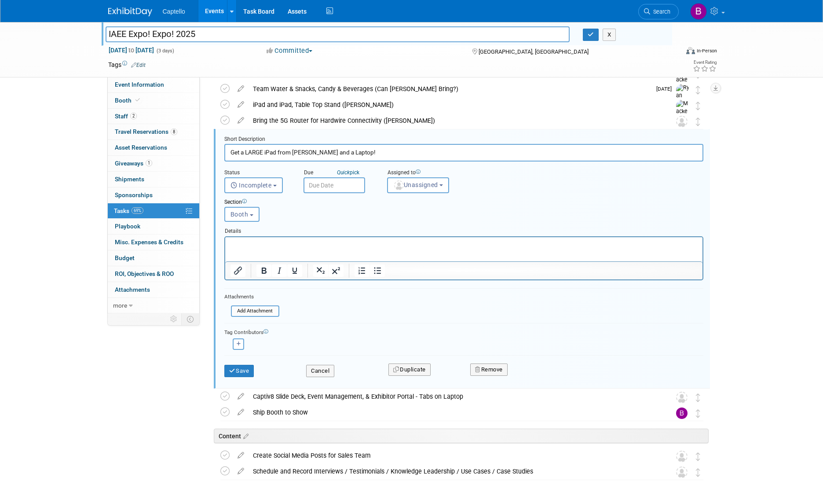
drag, startPoint x: 298, startPoint y: 153, endPoint x: 289, endPoint y: 153, distance: 9.3
click at [283, 153] on input "Get a LARGE iPad from Ryan and a Laptop!" at bounding box center [463, 152] width 479 height 17
type input "Get a LARGE iPad and a Laptop! (Ryan)"
click at [238, 377] on div "Save Cancel Duplicate Remove" at bounding box center [464, 369] width 492 height 21
click at [242, 371] on button "Save" at bounding box center [239, 371] width 30 height 12
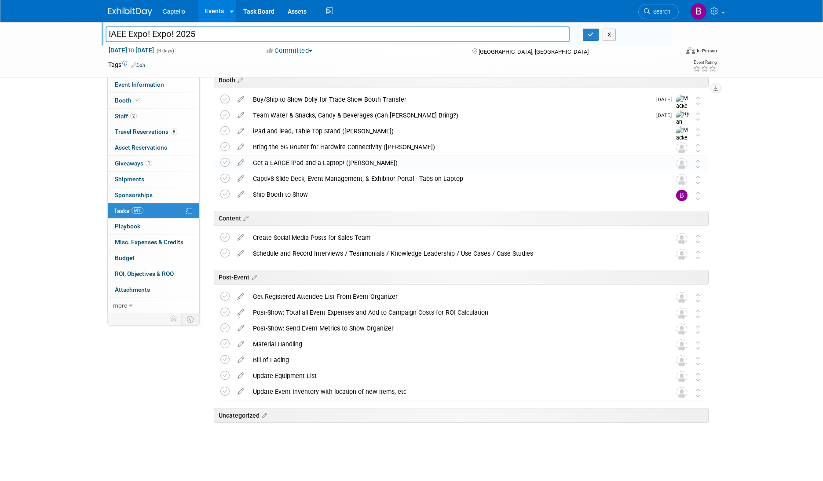
scroll to position [148, 0]
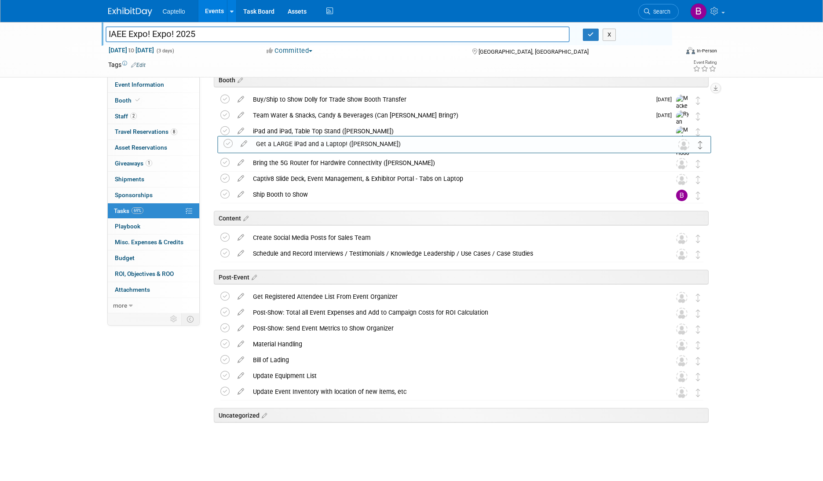
drag, startPoint x: 698, startPoint y: 162, endPoint x: 700, endPoint y: 142, distance: 20.0
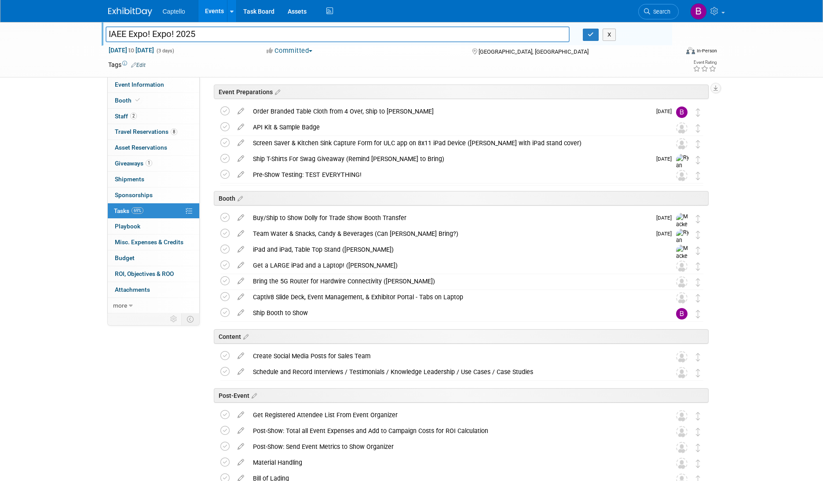
scroll to position [31, 0]
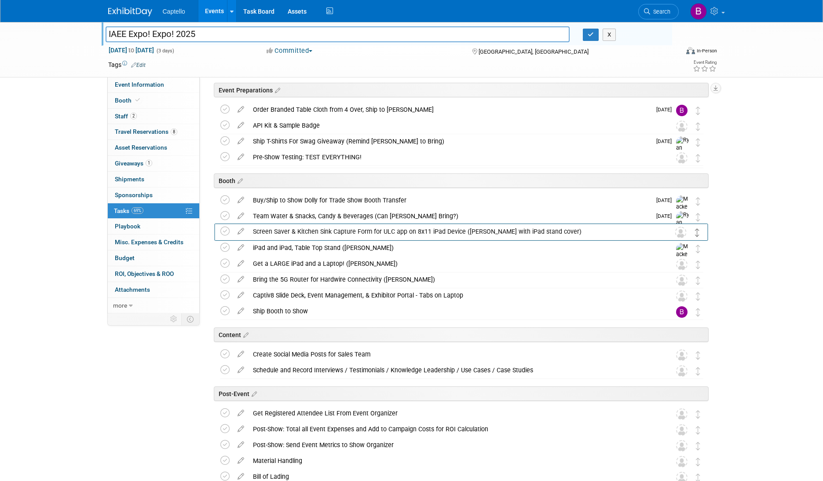
drag, startPoint x: 697, startPoint y: 142, endPoint x: 696, endPoint y: 231, distance: 89.3
click at [242, 264] on icon at bounding box center [240, 261] width 15 height 11
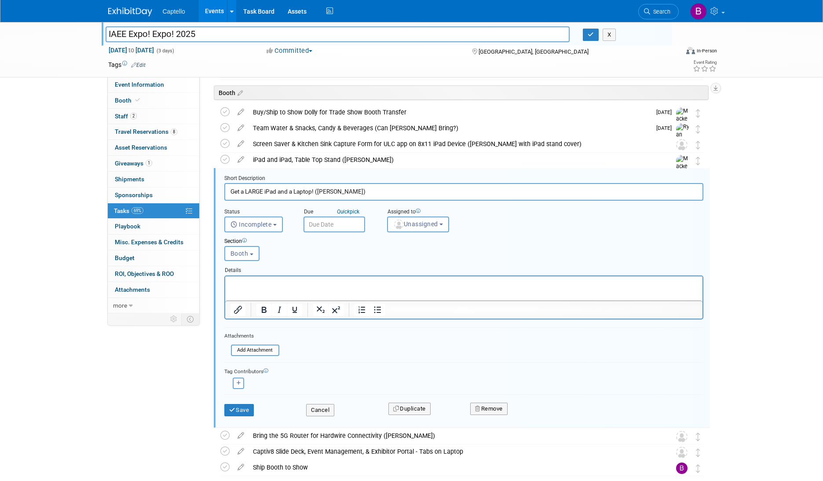
scroll to position [158, 0]
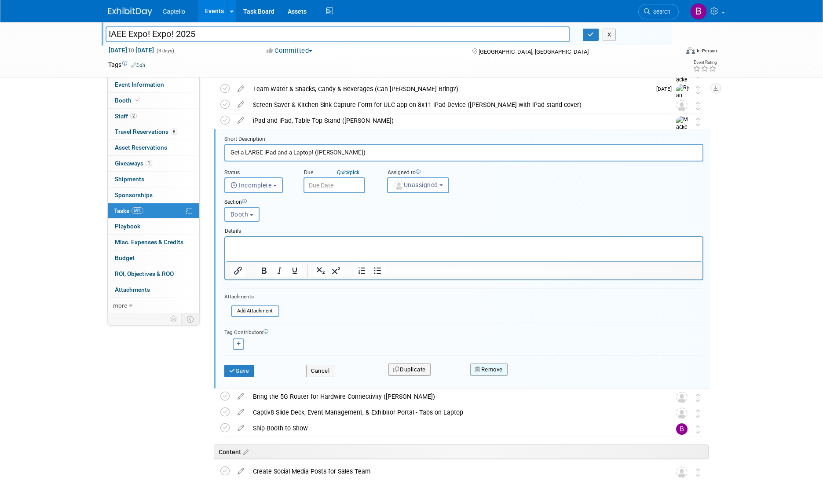
click at [489, 368] on button "Remove" at bounding box center [488, 370] width 37 height 12
click at [532, 376] on icon at bounding box center [532, 377] width 5 height 5
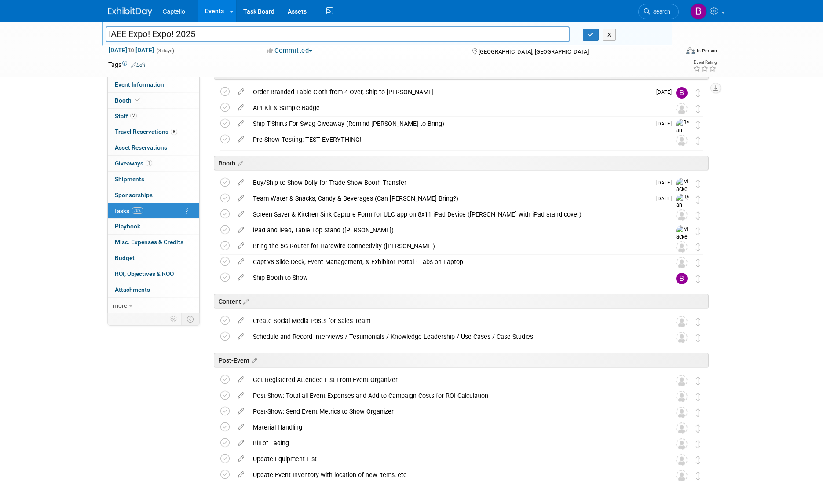
scroll to position [51, 0]
click at [241, 258] on icon at bounding box center [240, 258] width 15 height 11
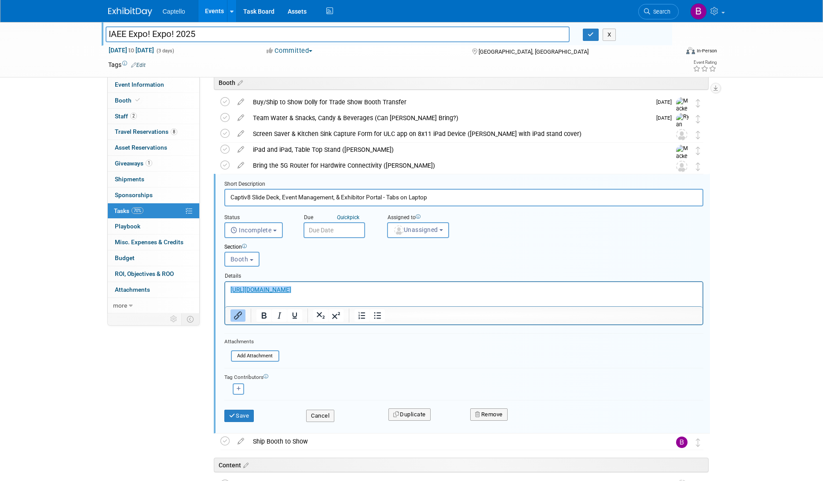
scroll to position [174, 0]
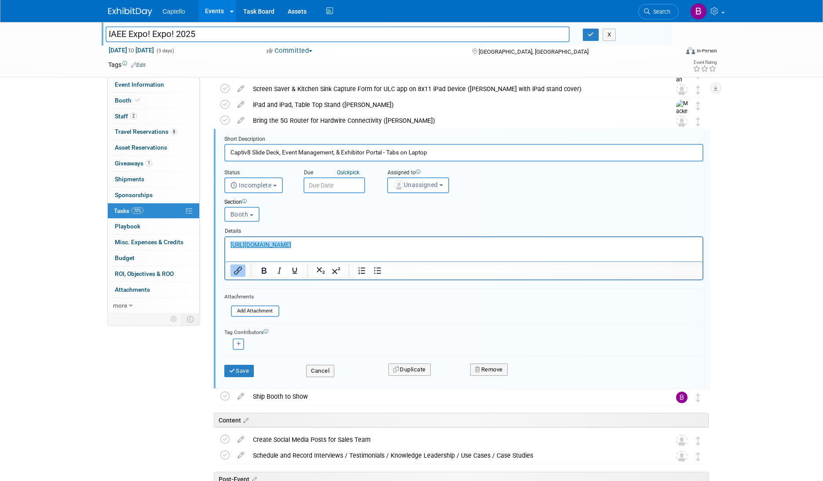
click at [290, 249] on html "﻿https://docs.google.com/presentation/d/1_iMttX8uRHDuQkXNYCdxOYMenPJevONk9AYtD8…" at bounding box center [463, 243] width 477 height 12
click at [545, 267] on input "https://docs.google.com/presentation/d/1_iMttX8uRHDuQkXNYCdxOYMenPJevONk9AYtD8T…" at bounding box center [560, 265] width 96 height 17
click at [654, 266] on icon "Open link" at bounding box center [657, 265] width 6 height 6
drag, startPoint x: 299, startPoint y: 149, endPoint x: 397, endPoint y: 148, distance: 98.1
click at [397, 148] on input "Captiv8 Slide Deck, Event Management, & Exhibitor Portal - Tabs on Laptop" at bounding box center [463, 152] width 479 height 17
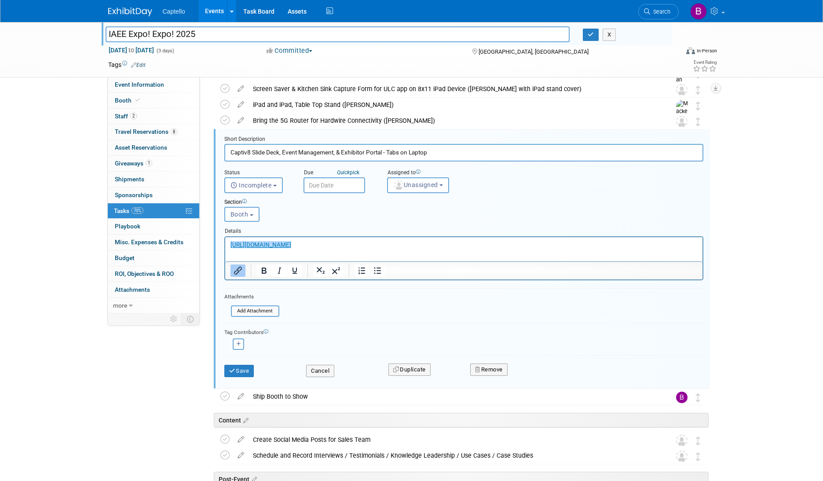
click at [395, 150] on input "Captiv8 Slide Deck, Event Management, & Exhibitor Portal - Tabs on Laptop" at bounding box center [463, 152] width 479 height 17
click at [482, 249] on html "https://docs.google.com/presentation/d/1_iMttX8uRHDuQkXNYCdxOYMenPJevONk9AYtD8T…" at bounding box center [463, 243] width 477 height 12
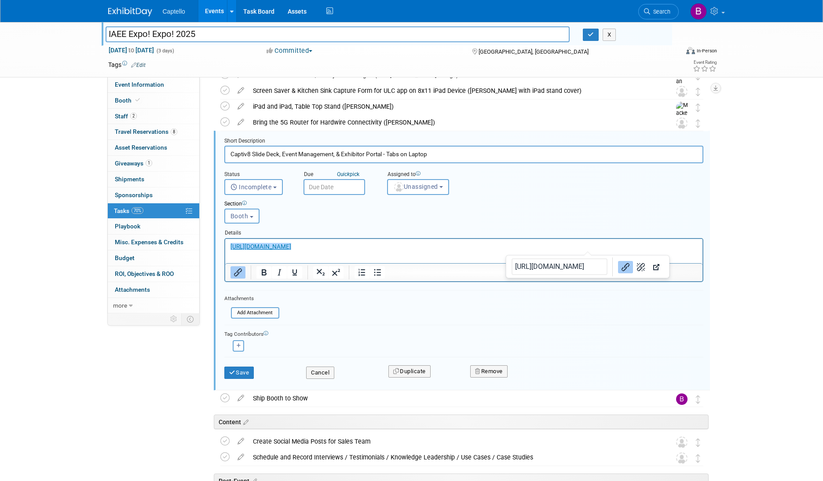
click at [611, 244] on p "https://docs.google.com/presentation/d/1_iMttX8uRHDuQkXNYCdxOYMenPJevONk9AYtD8T…" at bounding box center [463, 246] width 467 height 8
click at [605, 246] on p "https://docs.google.com/presentation/d/1_iMttX8uRHDuQkXNYCdxOYMenPJevONk9AYtD8T…" at bounding box center [463, 246] width 467 height 8
click at [317, 369] on button "Cancel" at bounding box center [320, 373] width 28 height 12
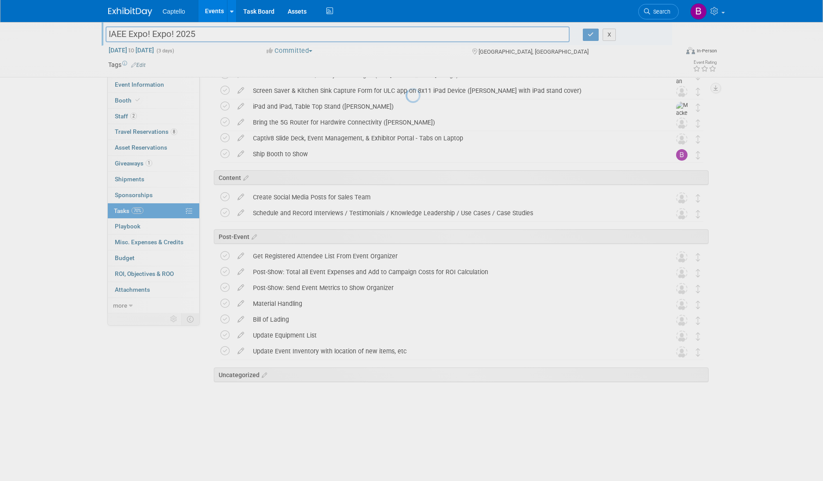
scroll to position [132, 0]
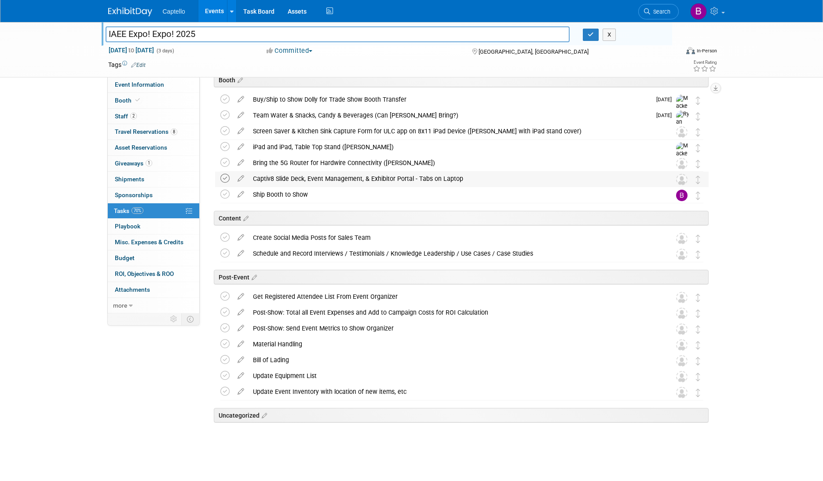
click at [224, 177] on icon at bounding box center [224, 178] width 9 height 9
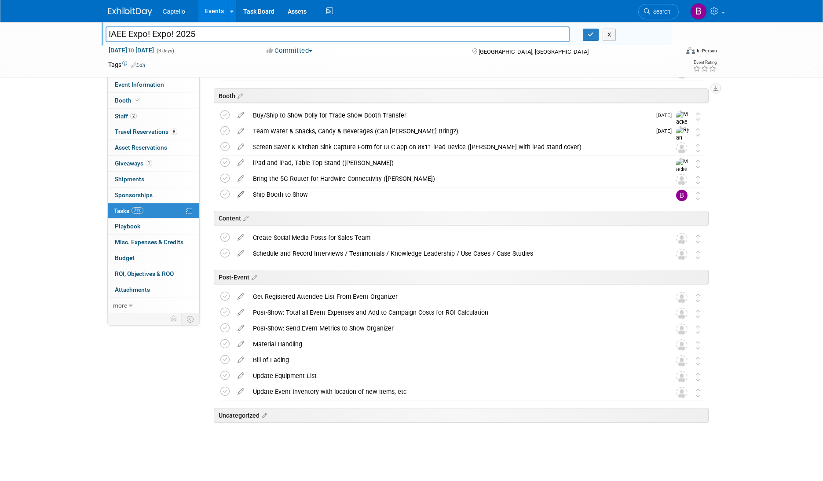
click at [242, 192] on icon at bounding box center [240, 192] width 15 height 11
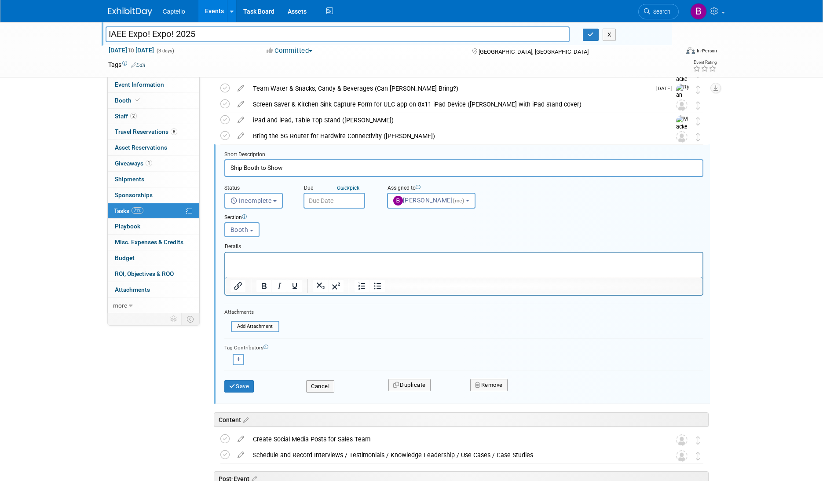
scroll to position [174, 0]
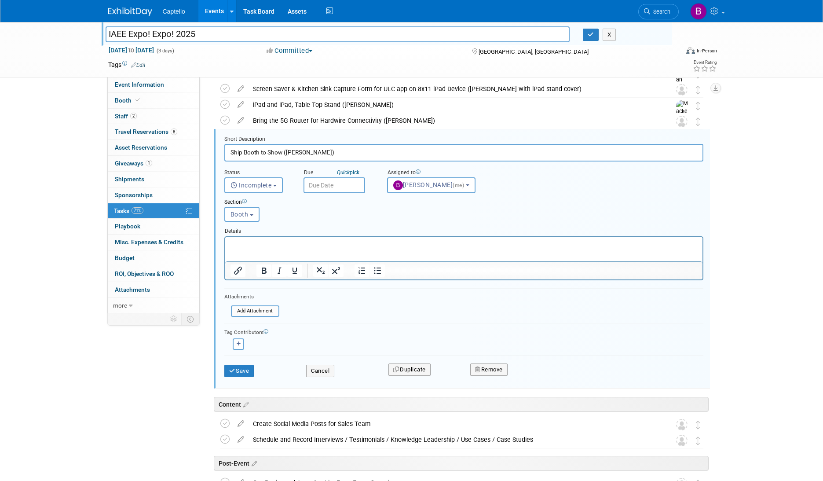
type input "Ship Booth to Show (Brad)"
click at [247, 367] on button "Save" at bounding box center [239, 371] width 30 height 12
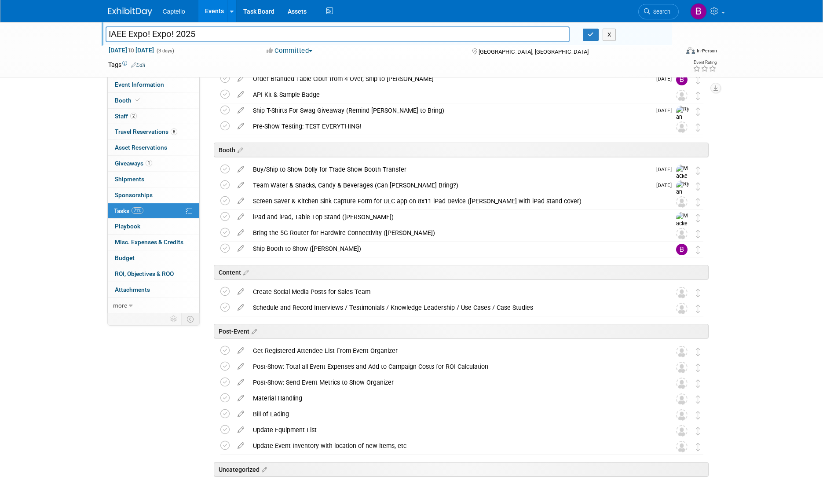
scroll to position [71, 0]
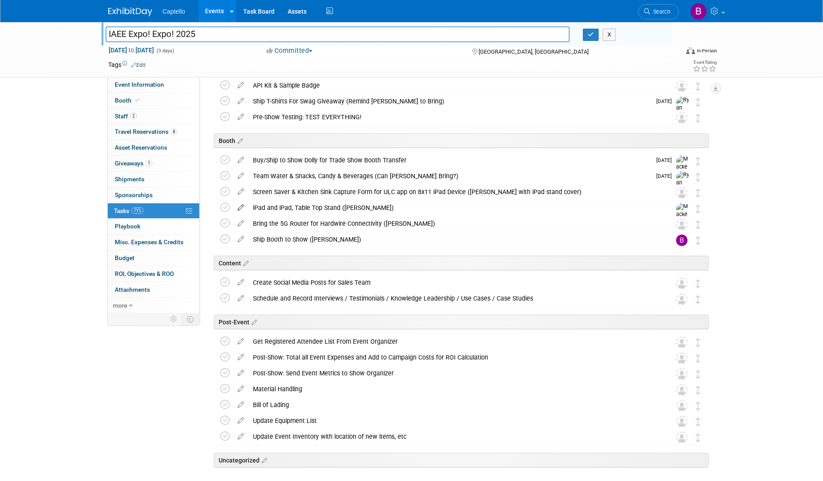
click at [241, 206] on icon at bounding box center [240, 205] width 15 height 11
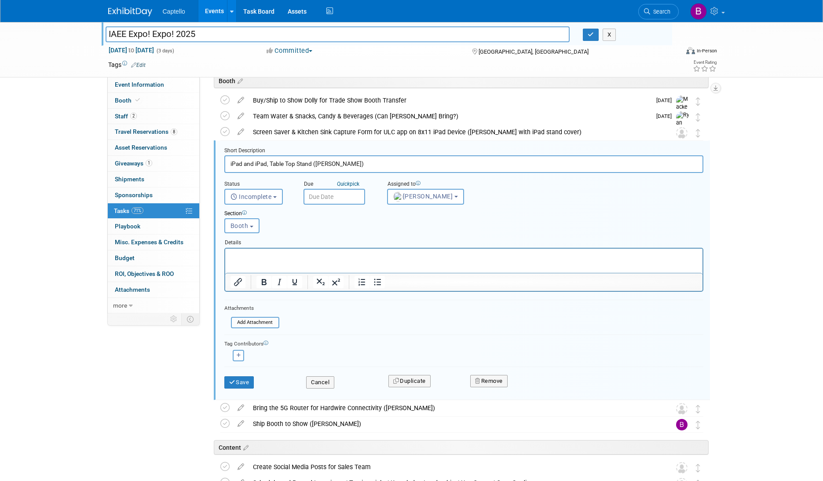
scroll to position [143, 0]
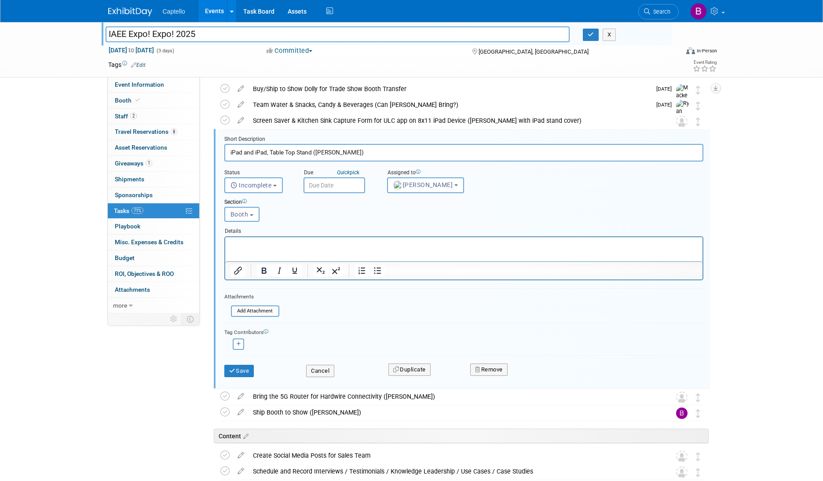
click at [312, 153] on input "iPad and iPad, Table Top Stand (Ryan)" at bounding box center [463, 152] width 479 height 17
type input "iPad and iPad, Table Top Stand, Laptop (Ryan)"
click at [248, 370] on button "Save" at bounding box center [239, 371] width 30 height 12
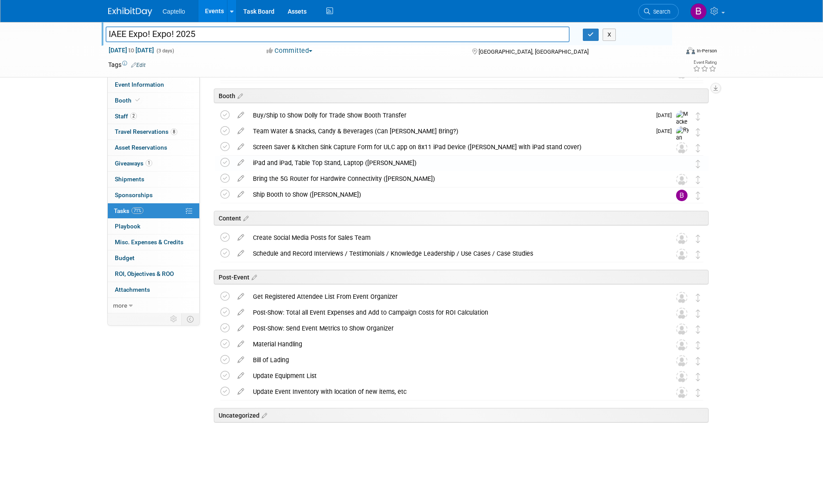
scroll to position [116, 0]
click at [753, 162] on div "IAEE Expo! Expo! 2025 IAEE Expo! Expo! 2025 X Dec 8, 2025 to Dec 10, 2025 (3 da…" at bounding box center [411, 193] width 823 height 575
click at [750, 167] on div "IAEE Expo! Expo! 2025 IAEE Expo! Expo! 2025 X Dec 8, 2025 to Dec 10, 2025 (3 da…" at bounding box center [411, 193] width 823 height 575
click at [227, 345] on icon at bounding box center [224, 343] width 9 height 9
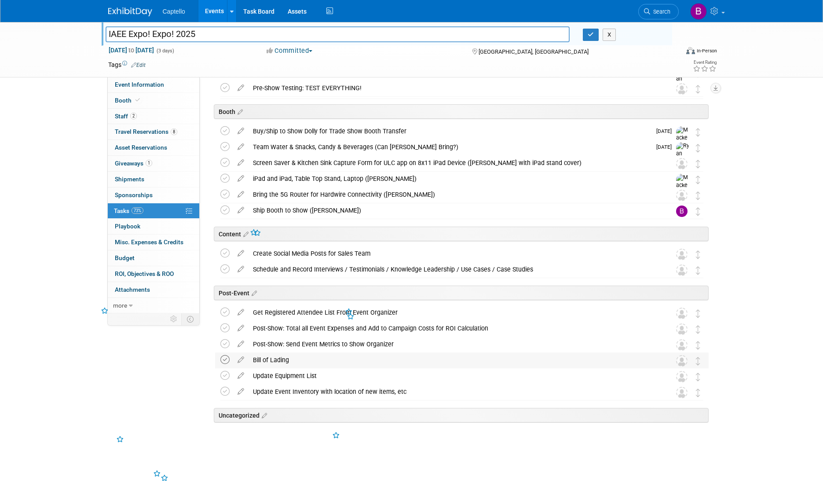
click at [226, 357] on icon at bounding box center [224, 359] width 9 height 9
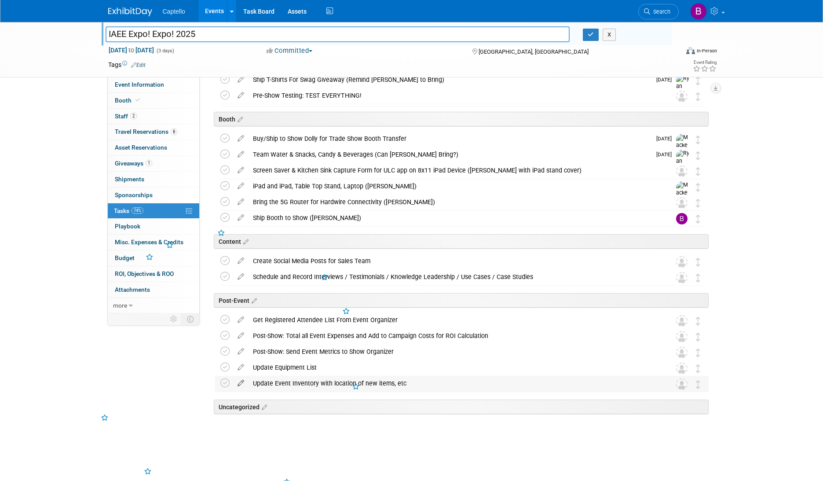
scroll to position [84, 0]
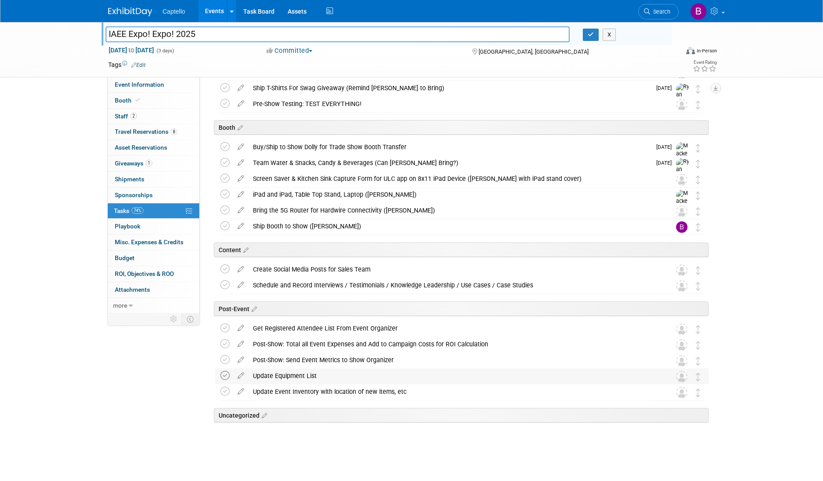
click at [228, 375] on icon at bounding box center [224, 375] width 9 height 9
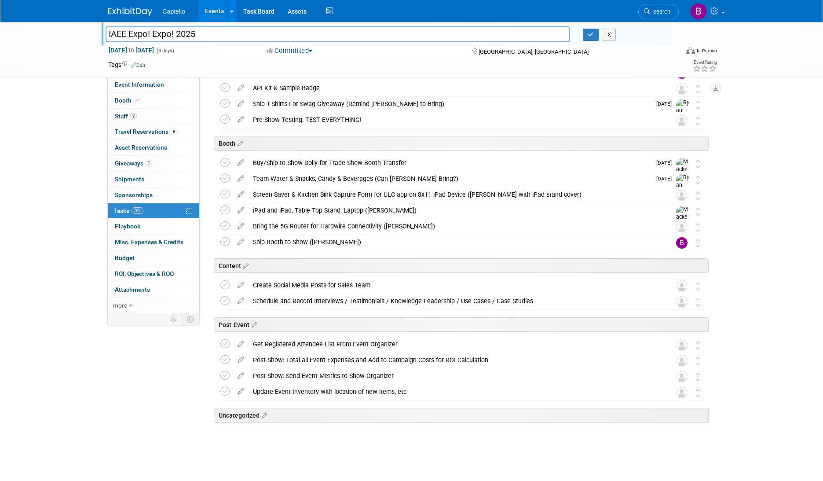
scroll to position [0, 0]
